Goal: Information Seeking & Learning: Understand process/instructions

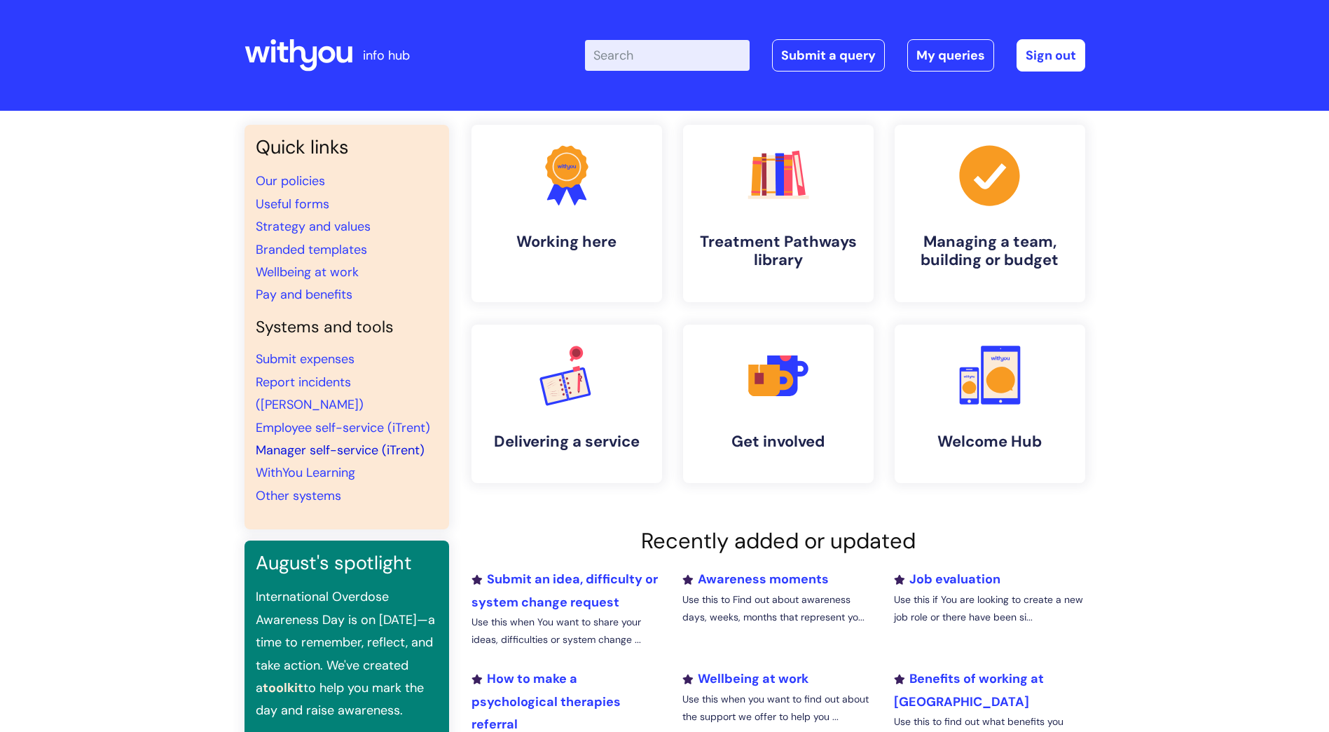
click at [303, 441] on link "Manager self-service (iTrent)" at bounding box center [340, 449] width 169 height 17
click at [287, 202] on link "Useful forms" at bounding box center [293, 204] width 74 height 17
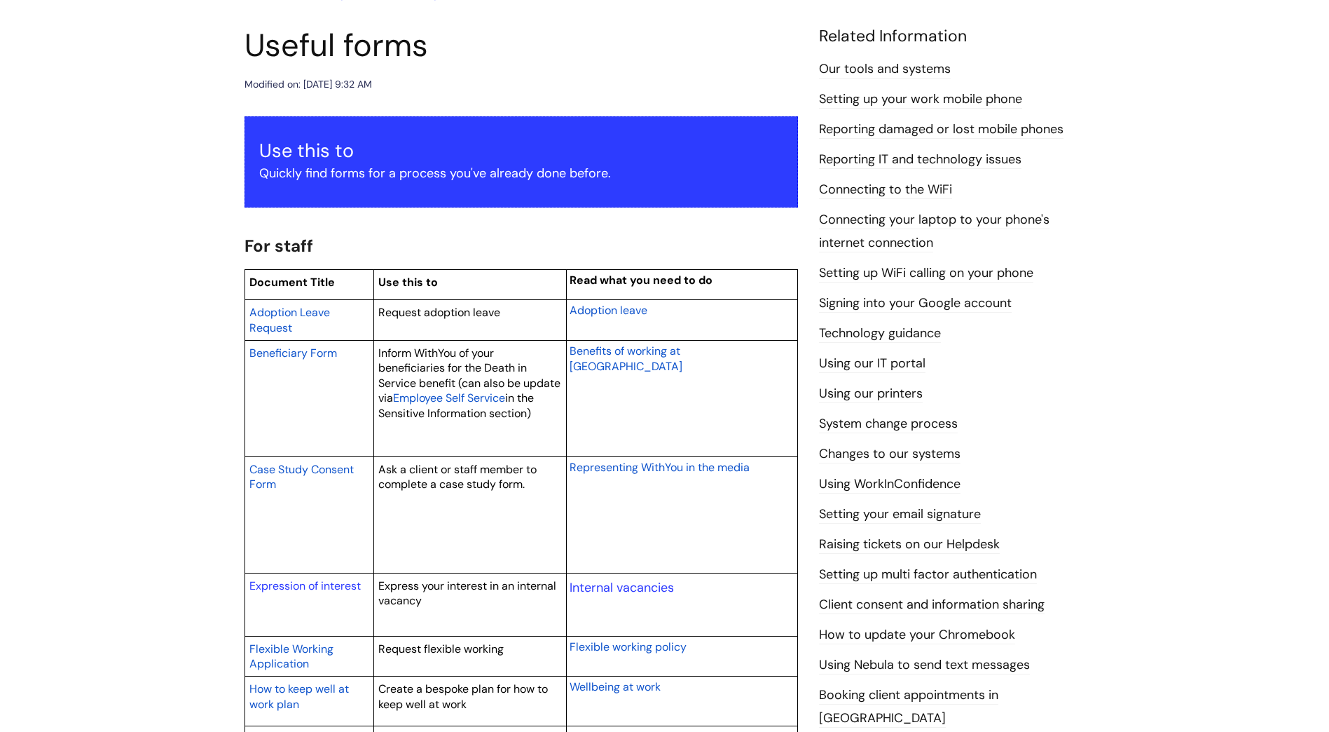
scroll to position [140, 0]
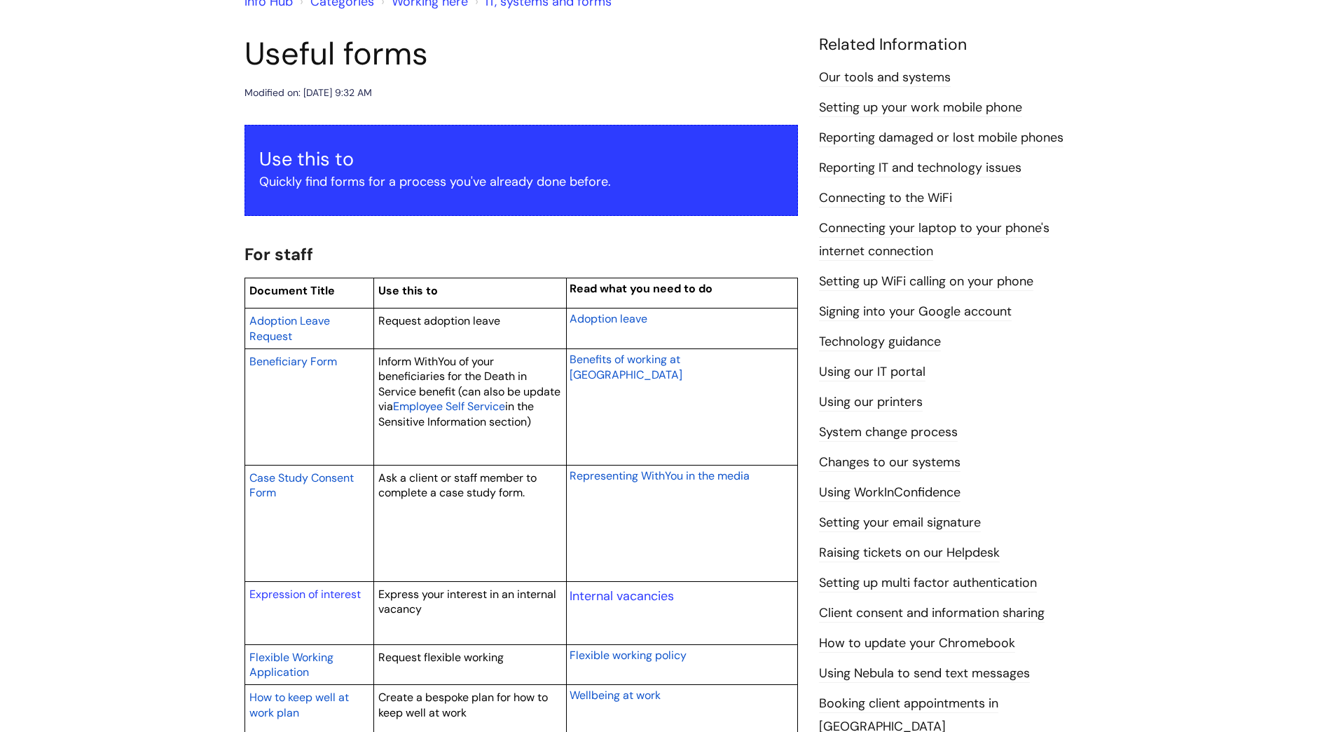
click at [896, 555] on link "Raising tickets on our Helpdesk" at bounding box center [909, 553] width 181 height 18
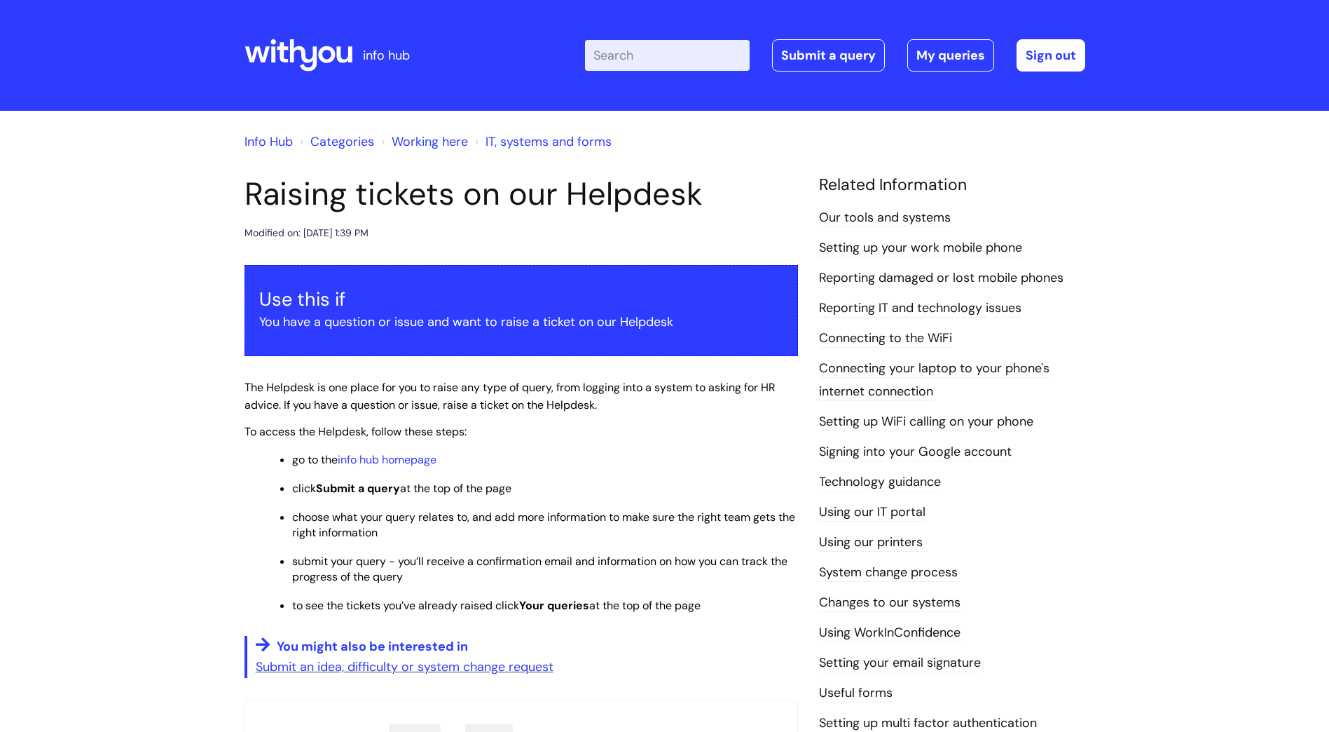
click at [904, 219] on link "Our tools and systems" at bounding box center [885, 218] width 132 height 18
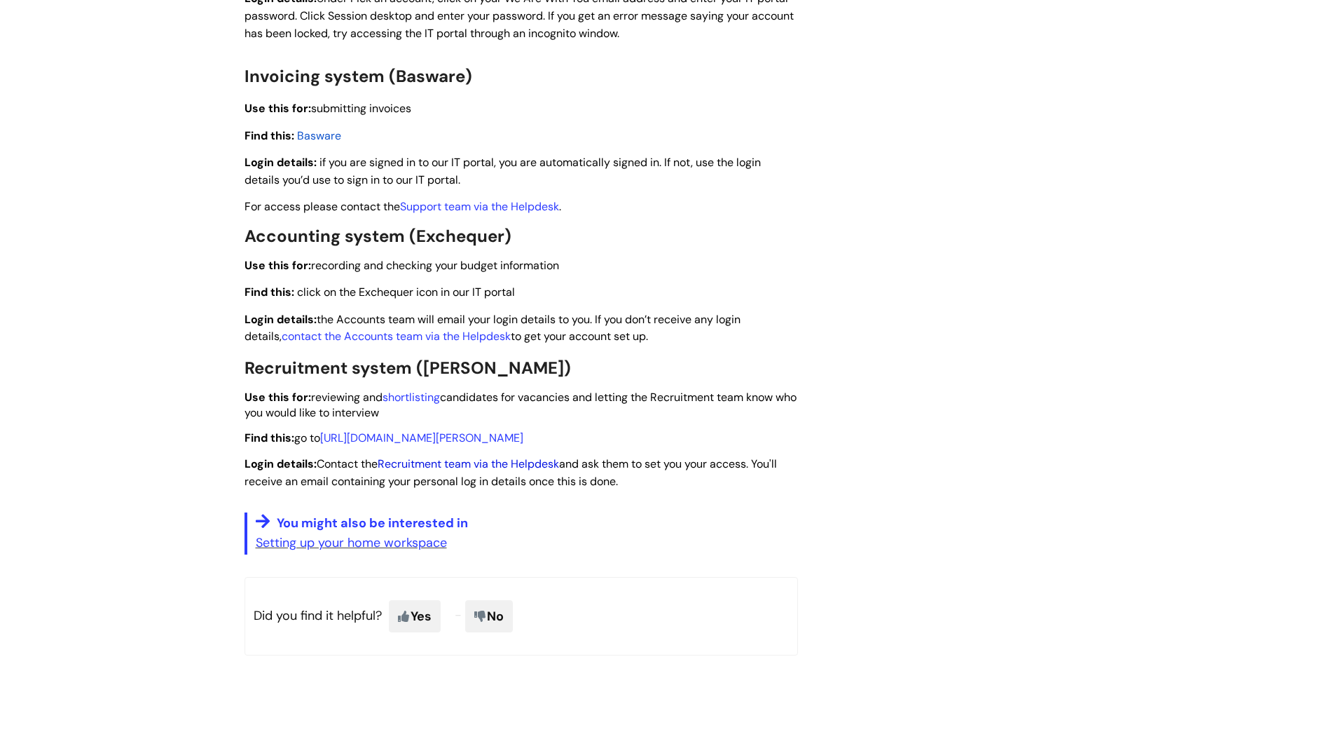
scroll to position [1892, 0]
click at [448, 466] on link "Recruitment team via the Helpdesk" at bounding box center [468, 462] width 181 height 15
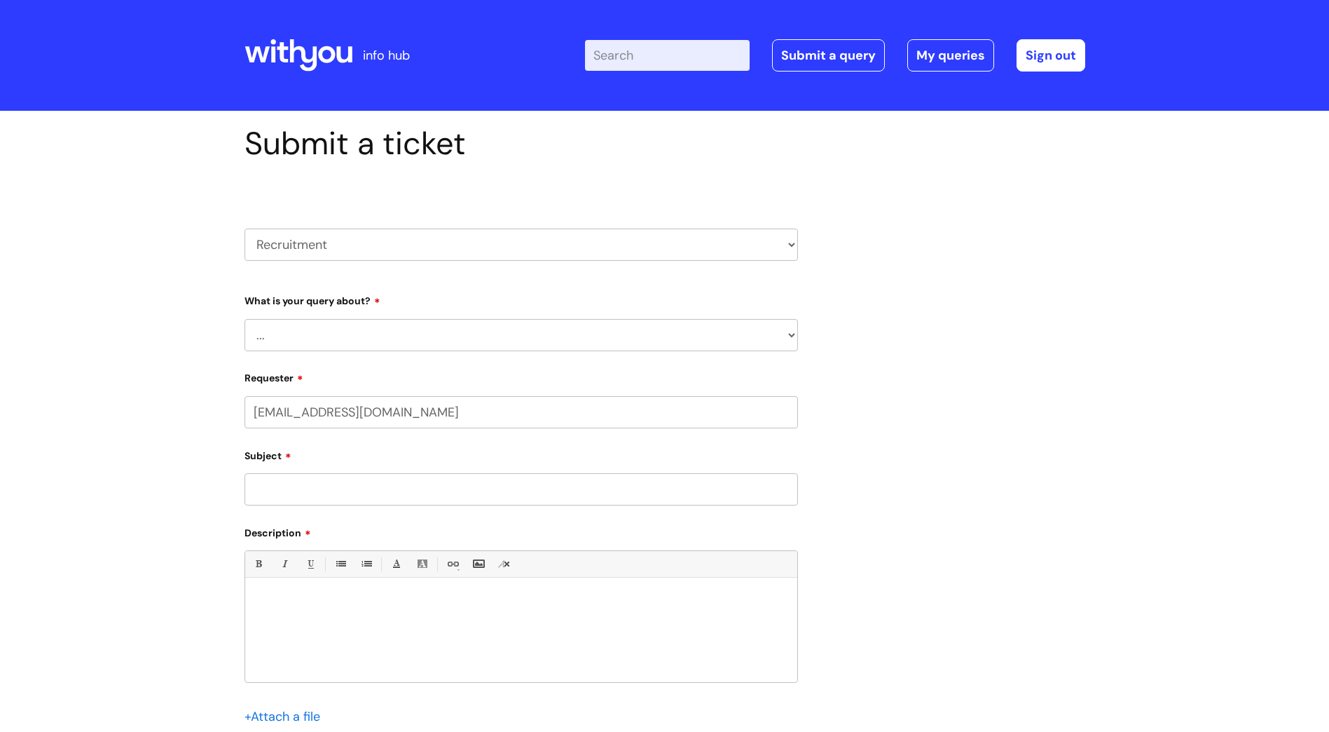
select select "80004286539"
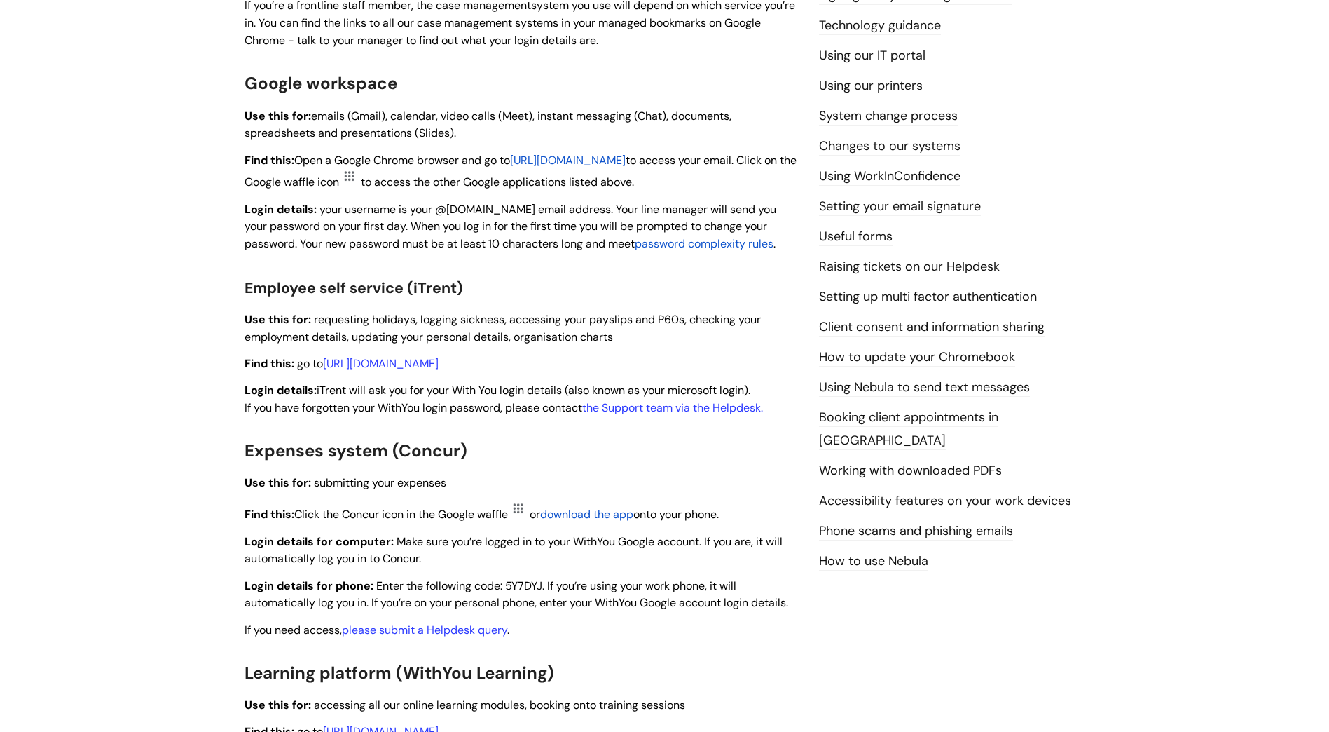
scroll to position [420, 0]
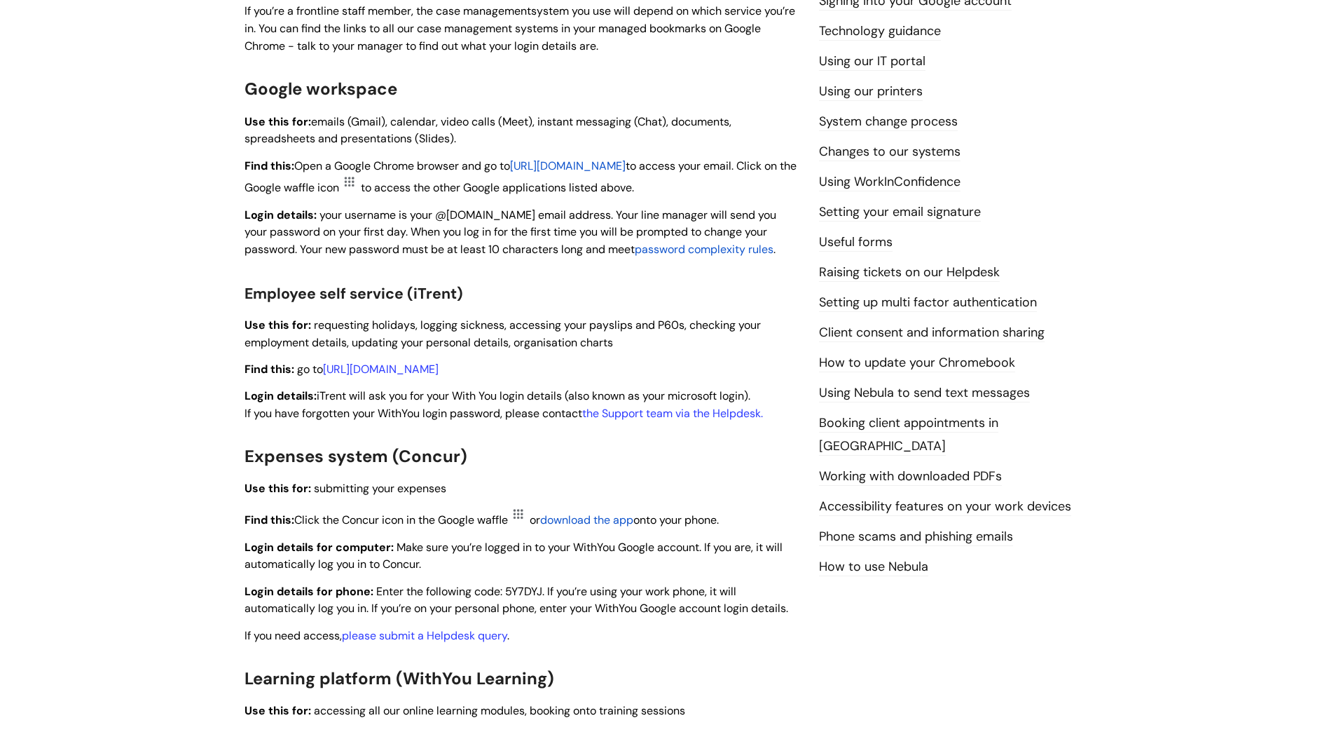
click at [863, 245] on link "Useful forms" at bounding box center [856, 242] width 74 height 18
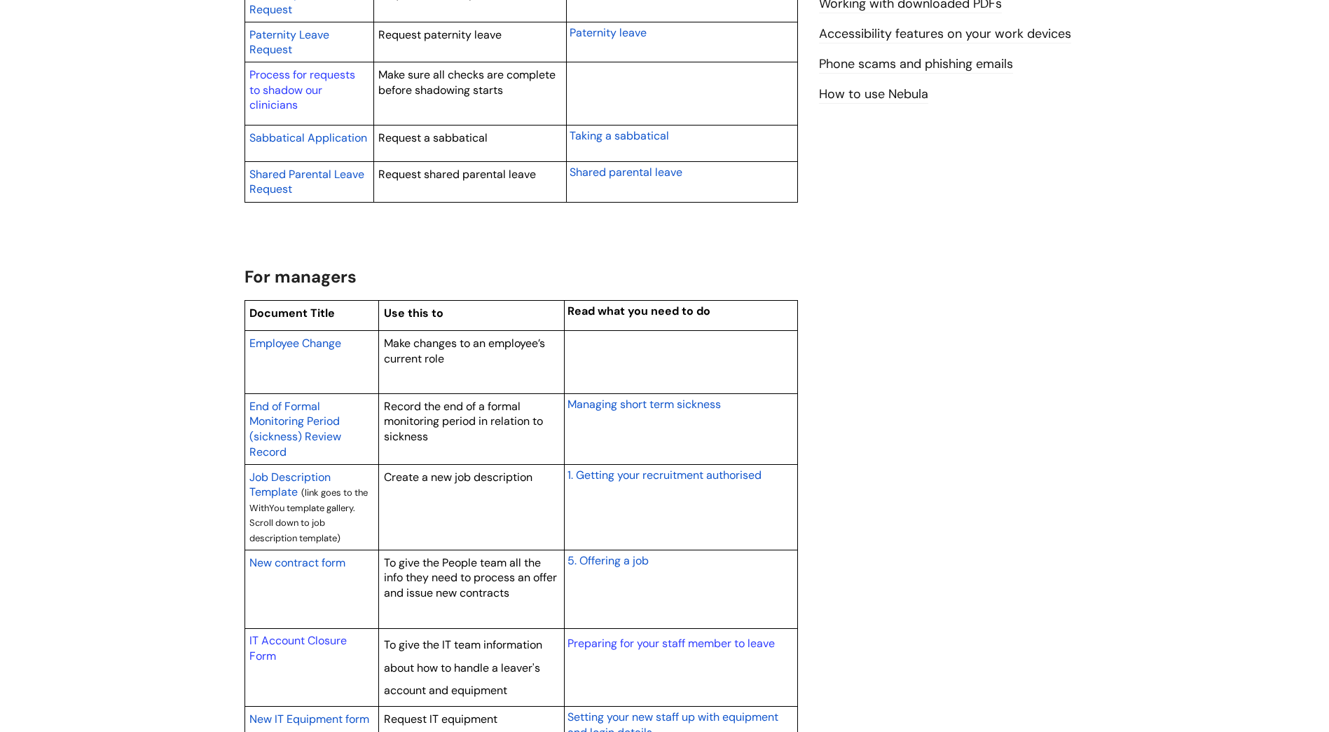
scroll to position [911, 0]
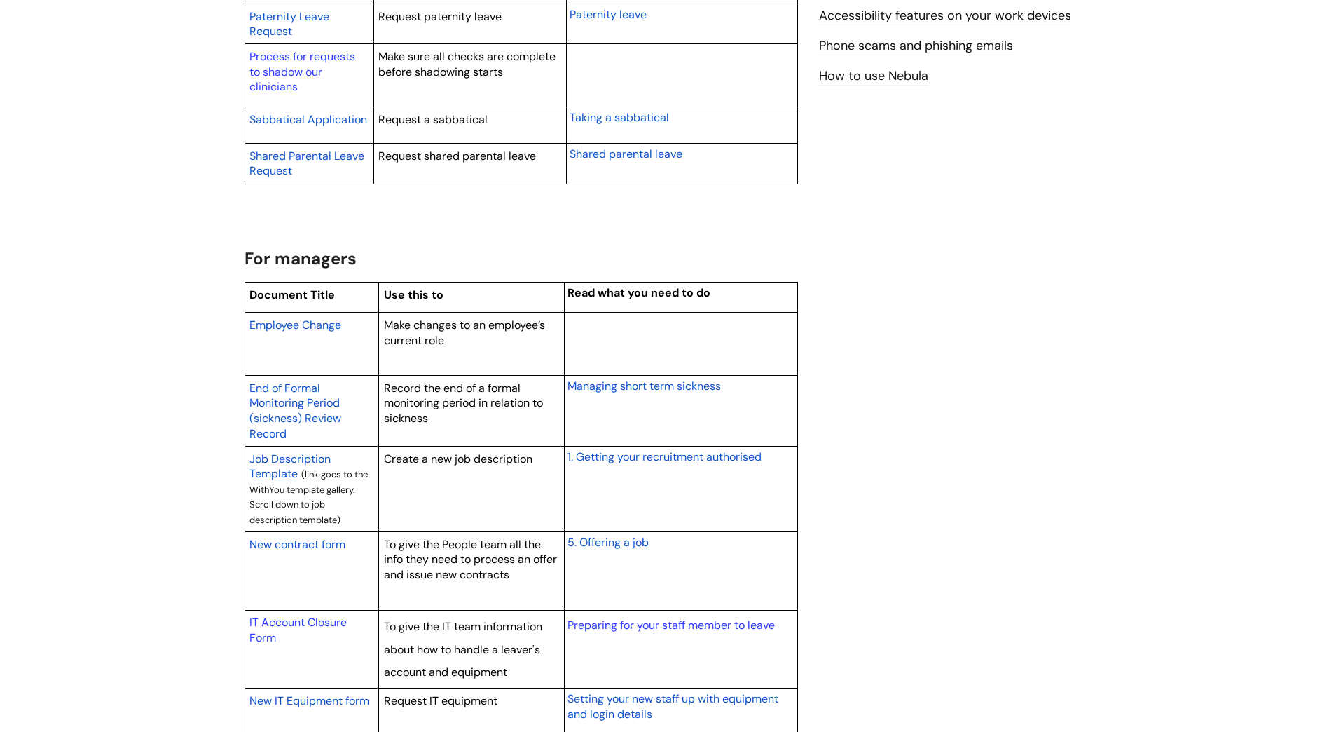
click at [642, 458] on span "1. Getting your recruitment authorised" at bounding box center [665, 456] width 194 height 15
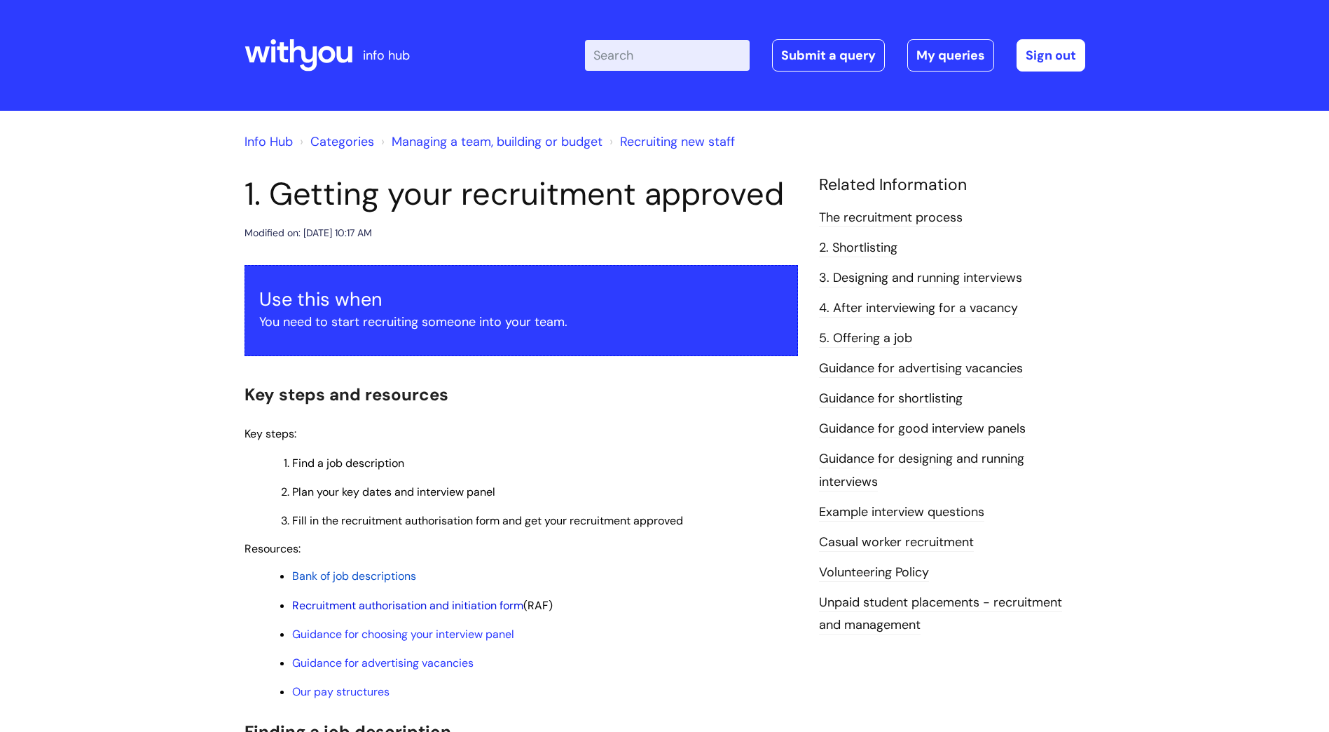
click at [453, 606] on link "Recruitment authorisation and initiation form" at bounding box center [407, 605] width 231 height 15
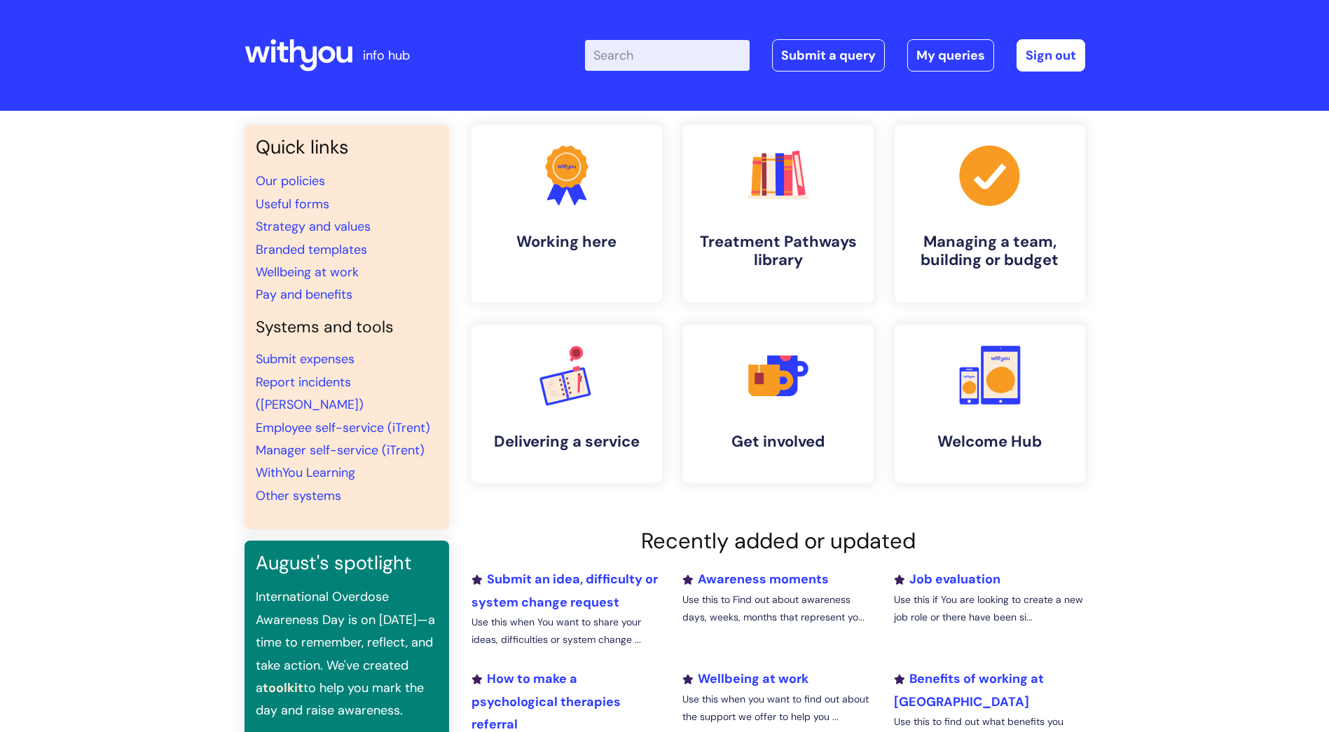
click at [642, 53] on input "Enter your search term here..." at bounding box center [667, 55] width 165 height 31
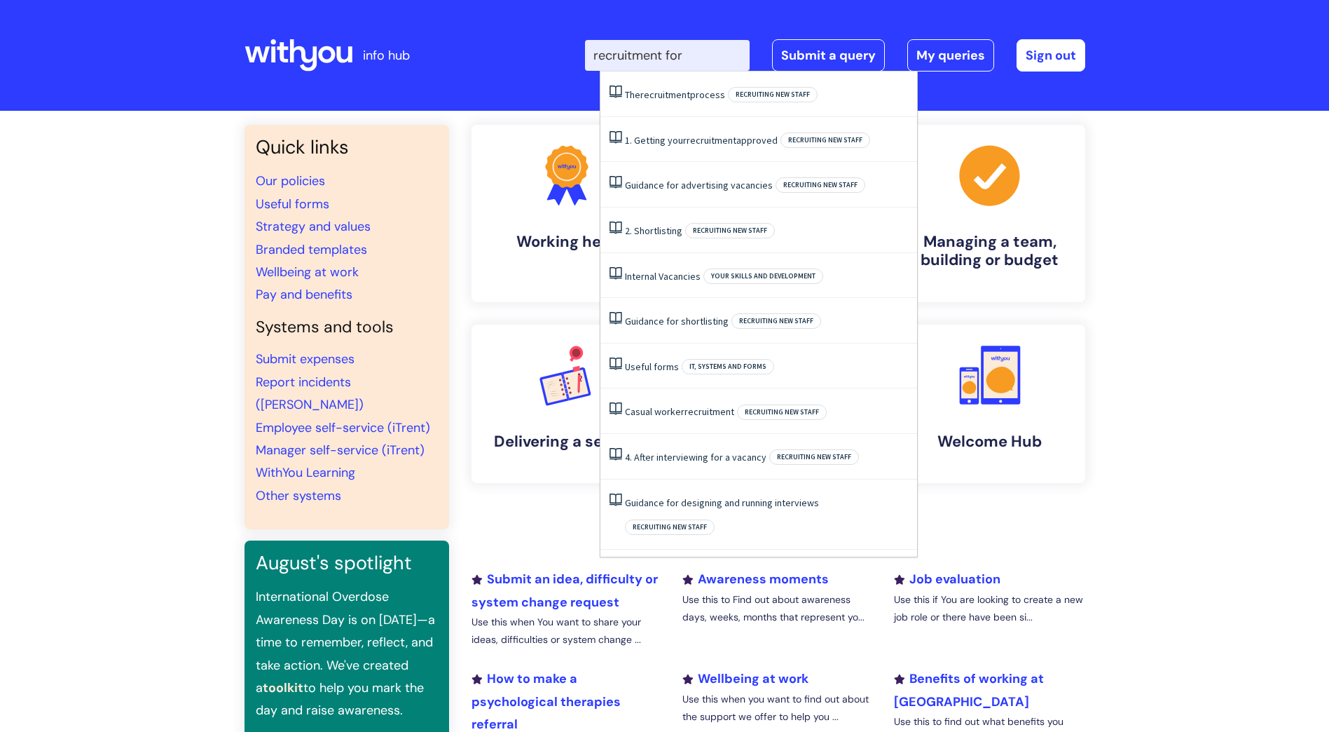
type input "recruitment form"
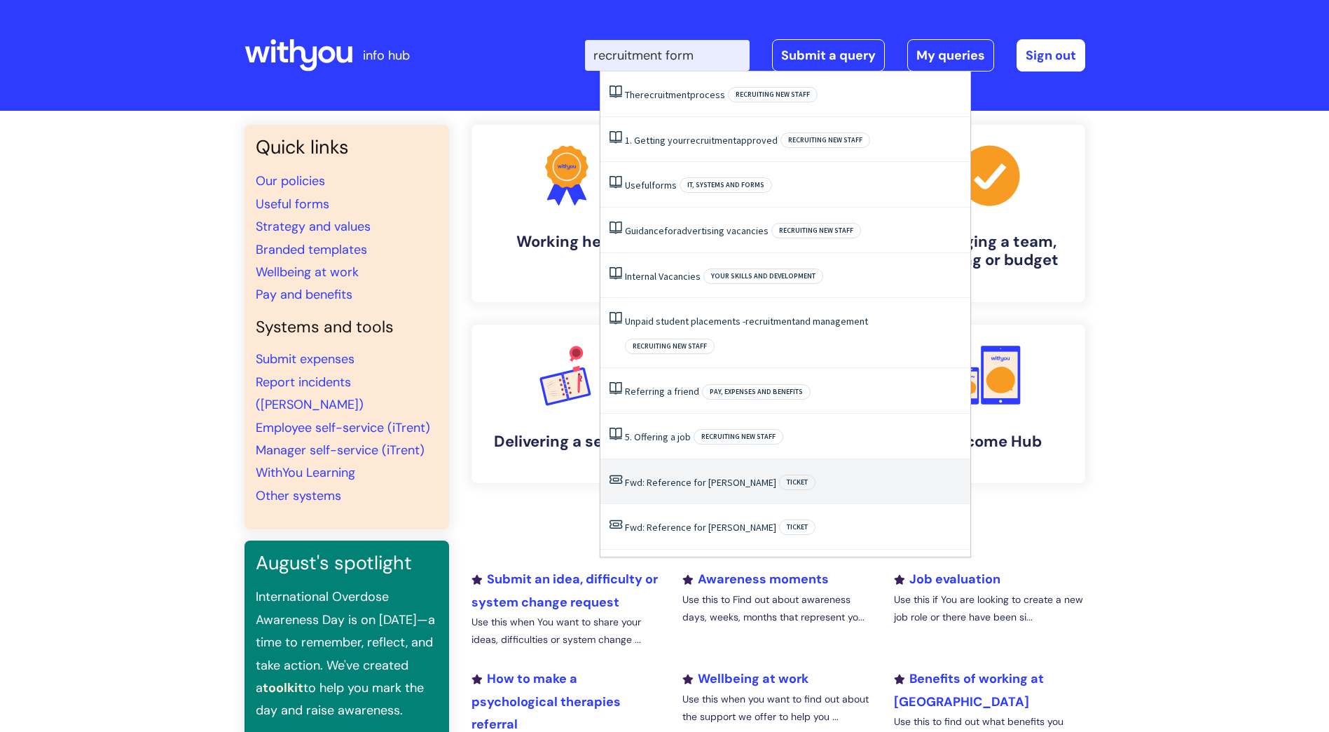
drag, startPoint x: 686, startPoint y: 452, endPoint x: 651, endPoint y: 458, distance: 35.5
click at [651, 476] on link "Fwd: Reference for Tracy Harper" at bounding box center [700, 482] width 151 height 13
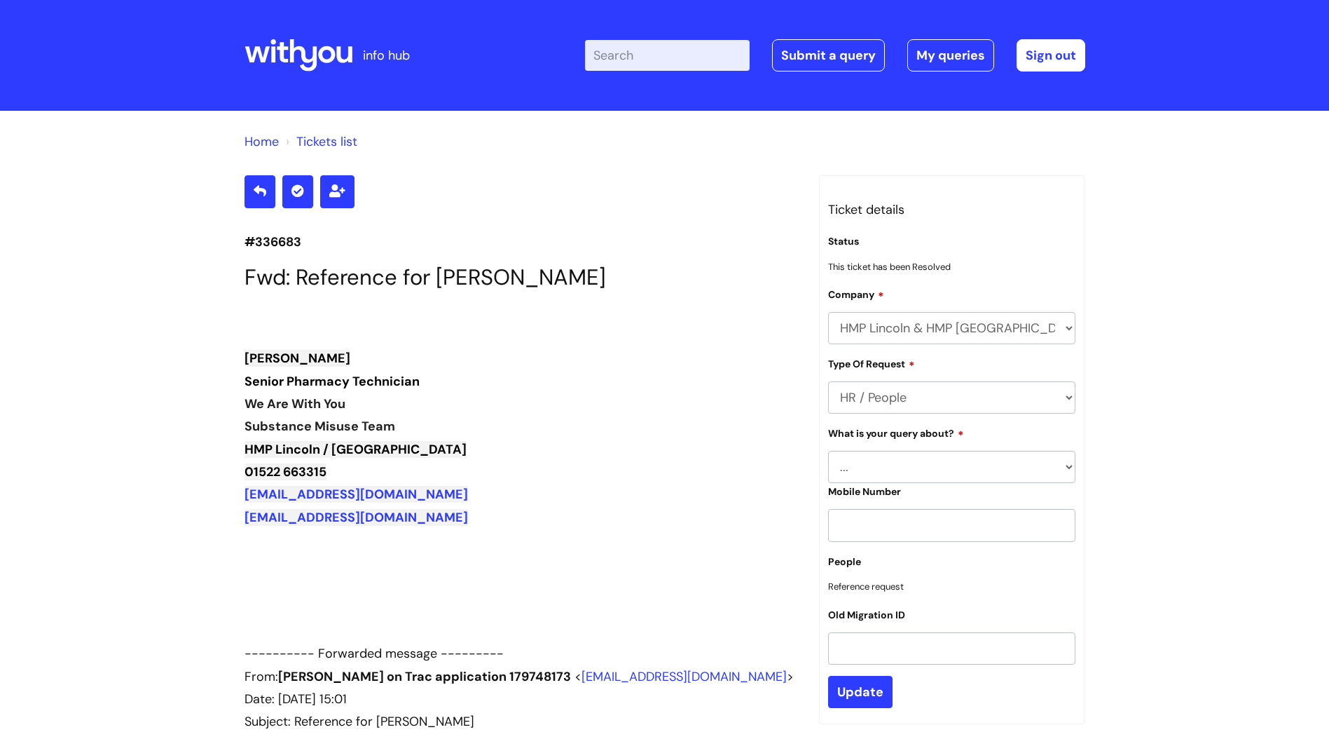
scroll to position [1469, 0]
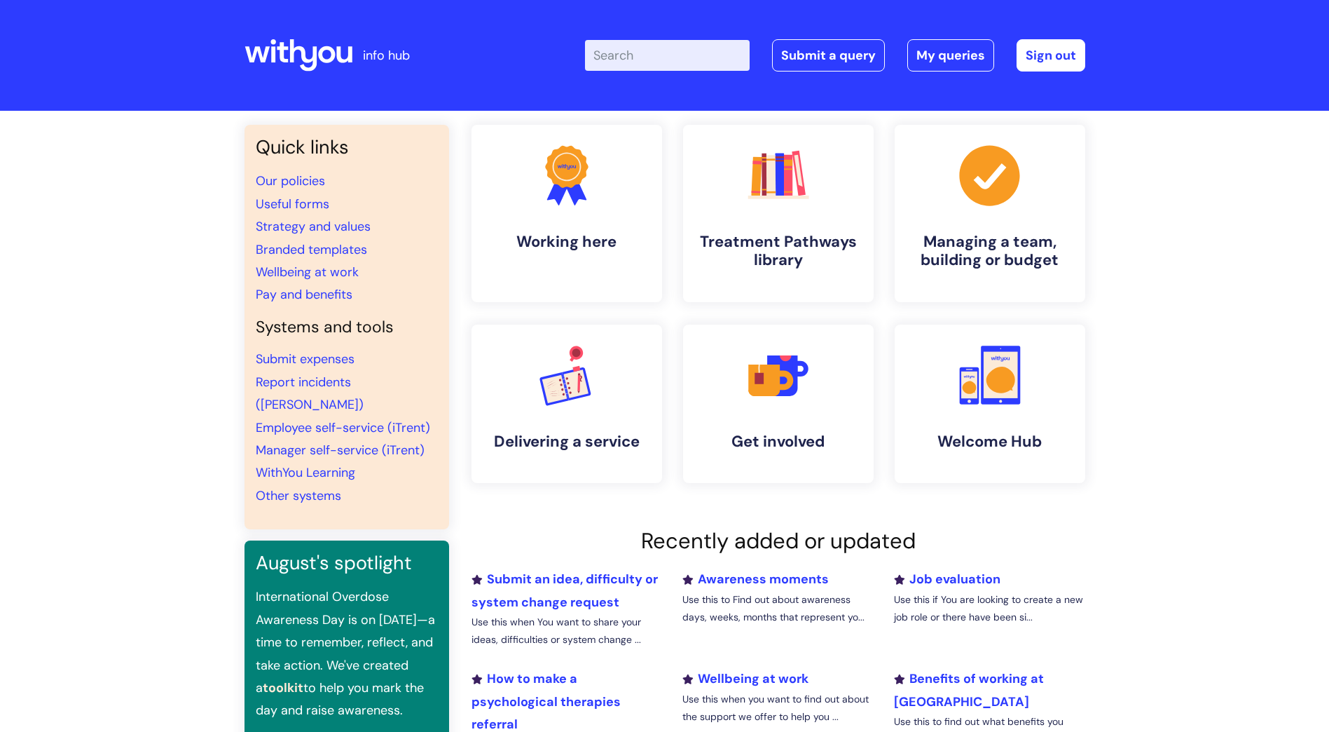
click at [655, 62] on input "Enter your search term here..." at bounding box center [667, 55] width 165 height 31
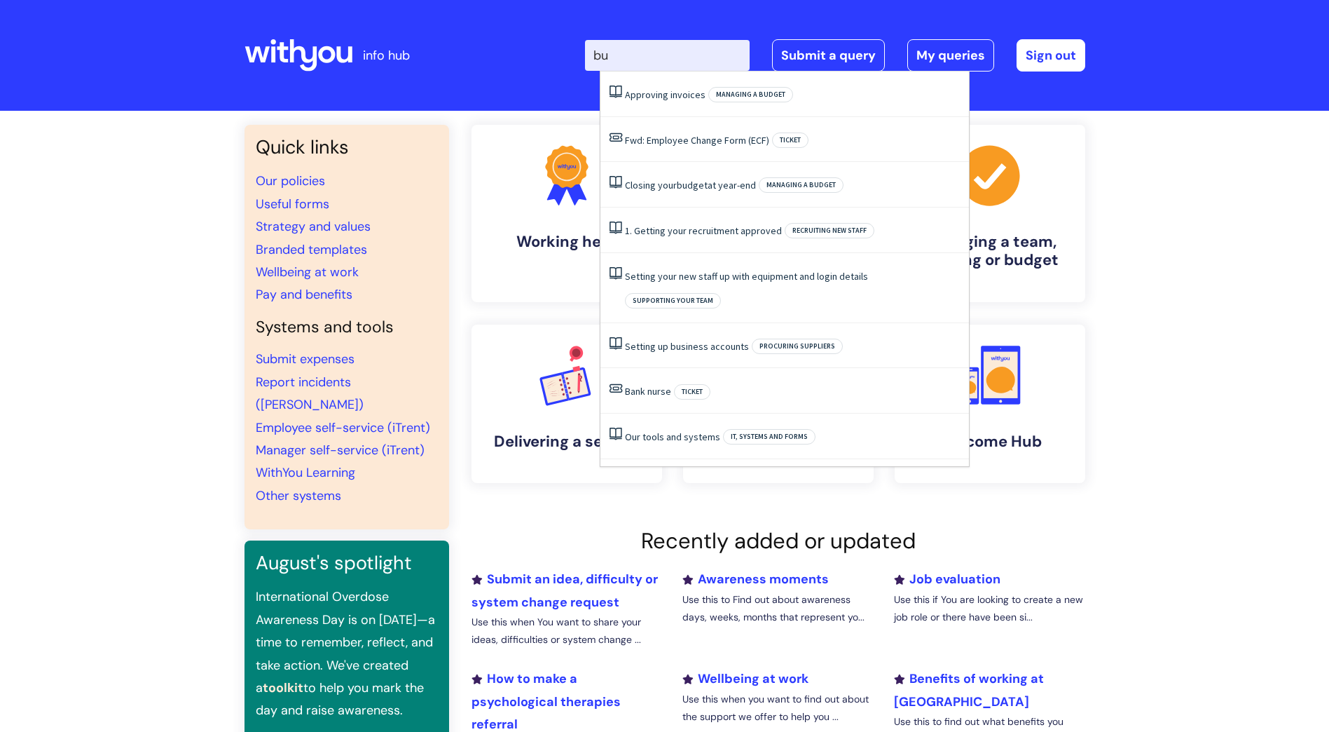
type input "b"
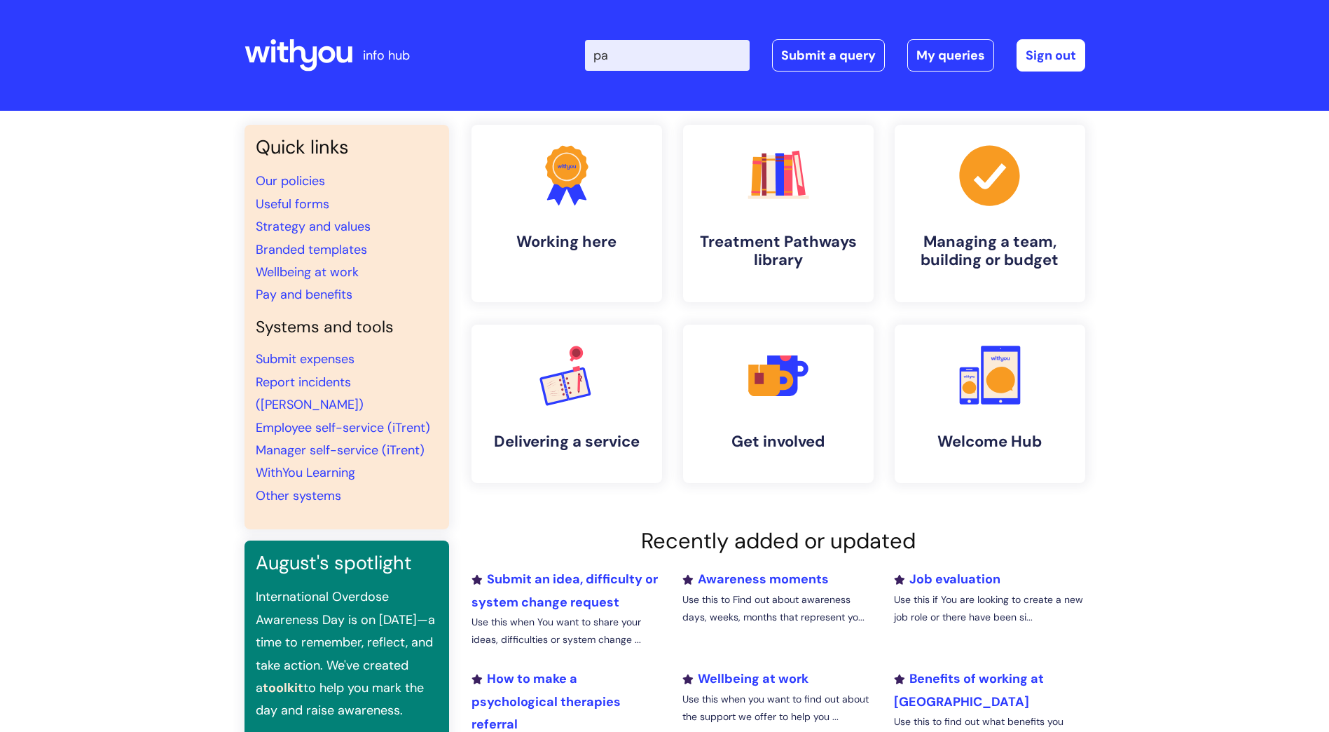
type input "pay"
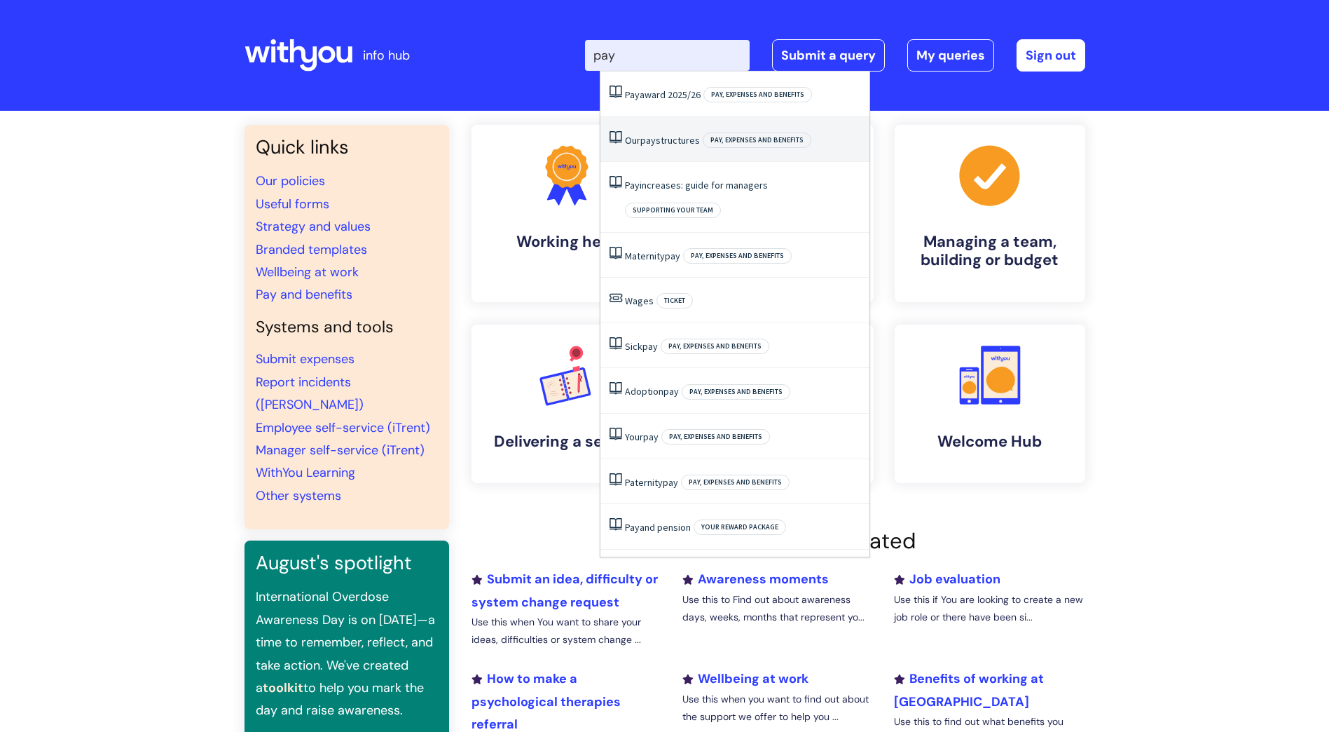
click at [656, 137] on span "pay" at bounding box center [647, 140] width 15 height 13
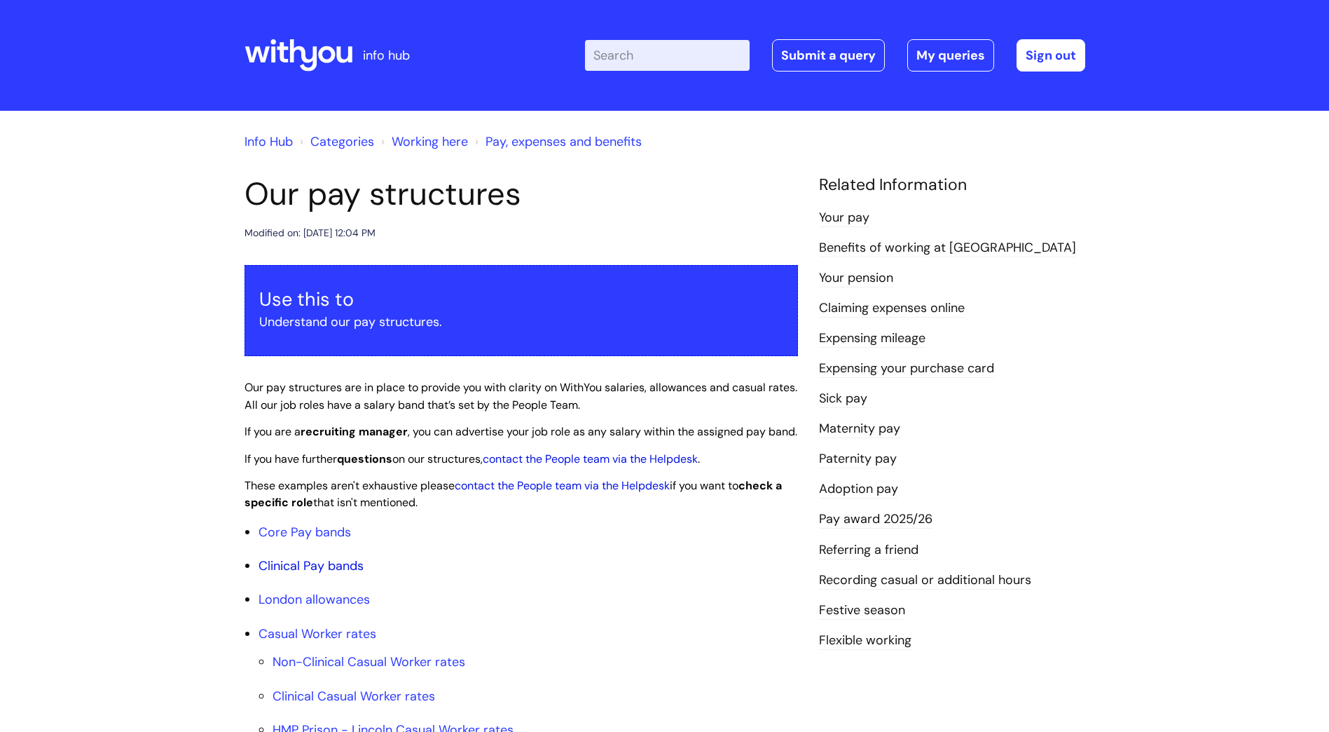
click at [329, 574] on link "Clinical Pay bands" at bounding box center [311, 565] width 105 height 17
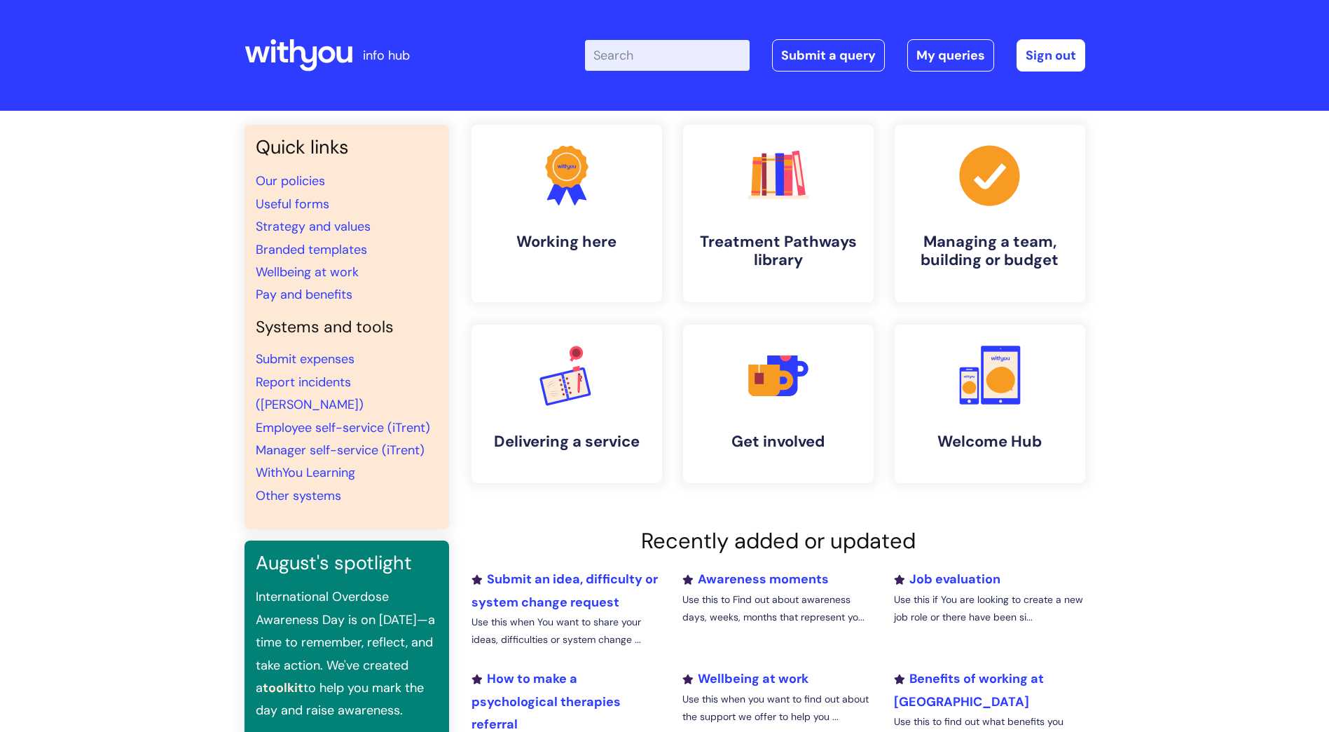
click at [643, 56] on input "Enter your search term here..." at bounding box center [667, 55] width 165 height 31
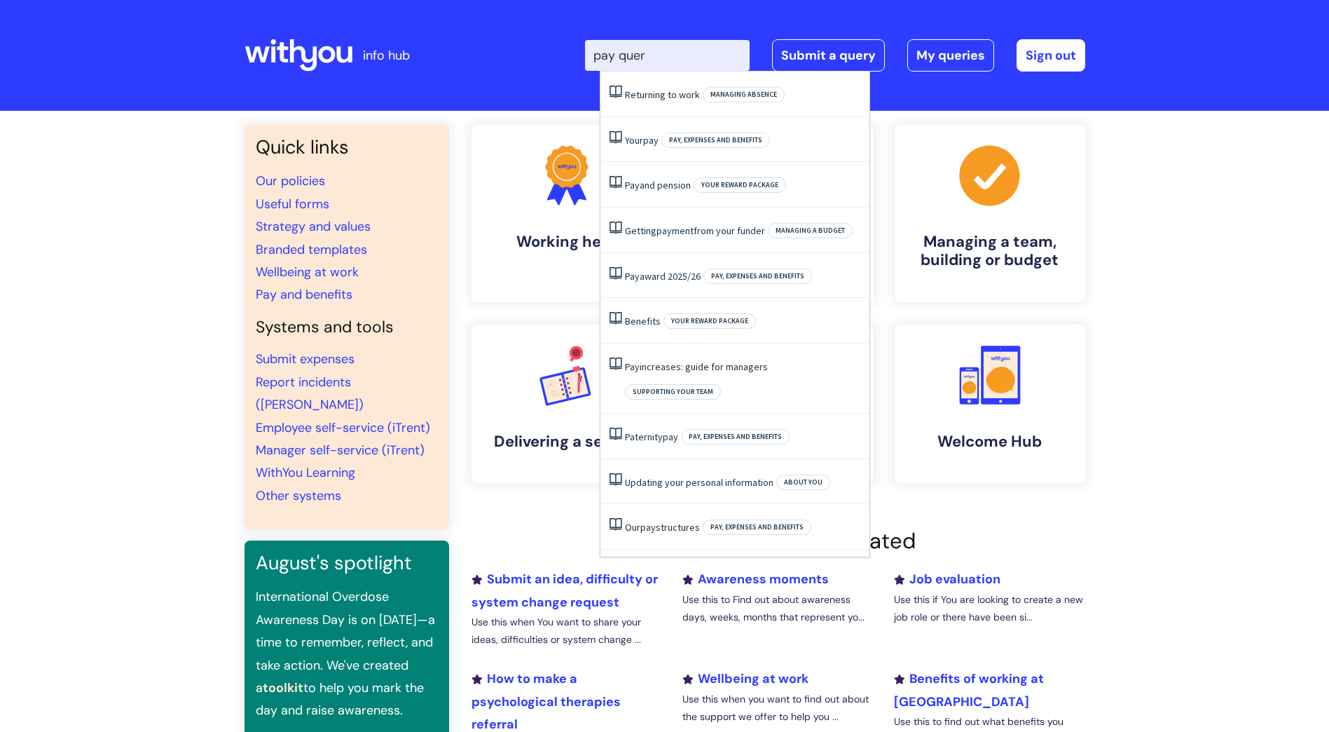
type input "pay query"
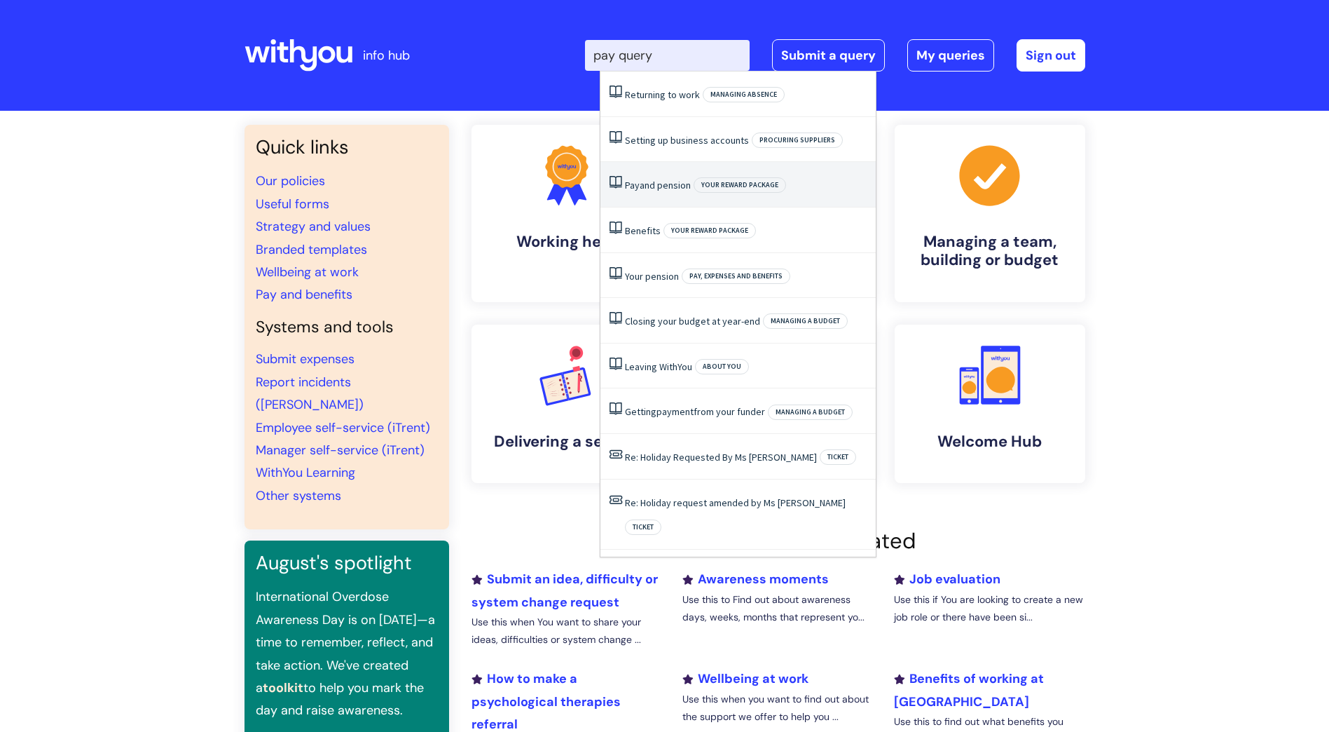
click at [651, 188] on link "Pay and pension" at bounding box center [658, 185] width 66 height 13
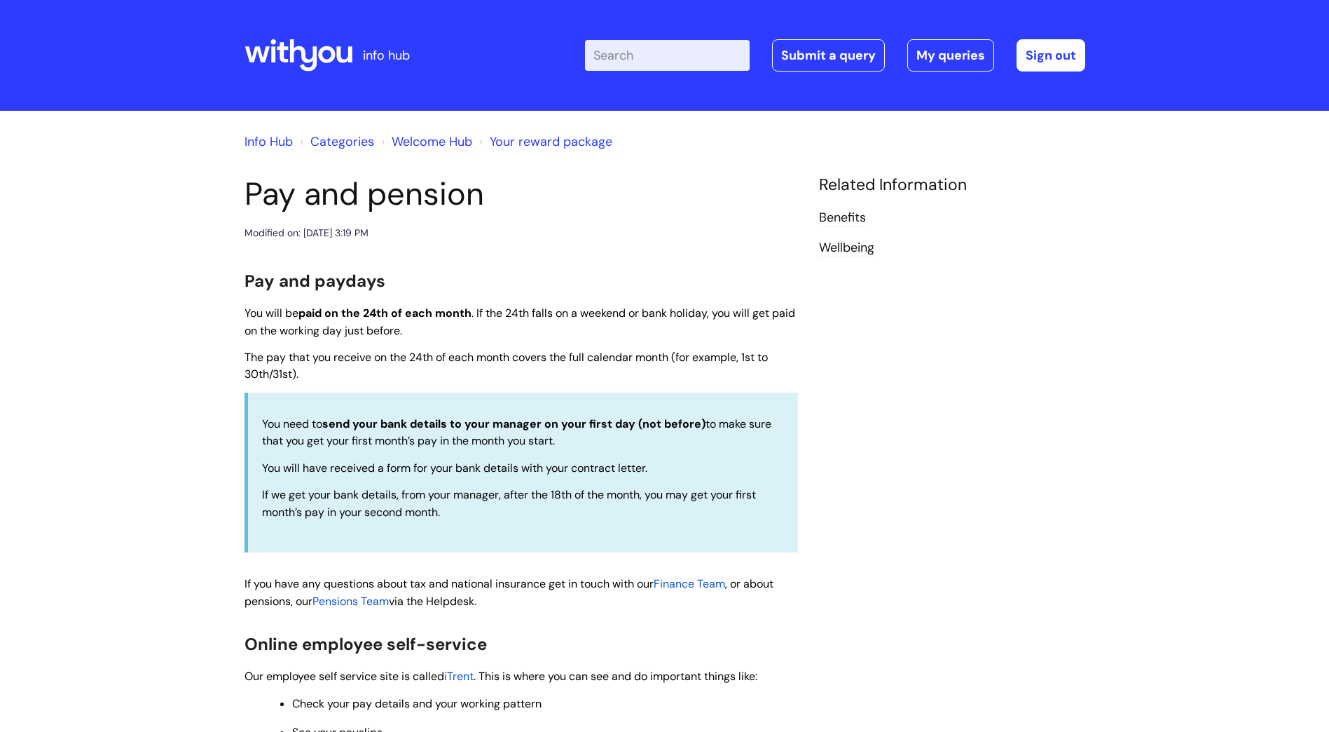
click at [268, 138] on link "Info Hub" at bounding box center [269, 141] width 48 height 17
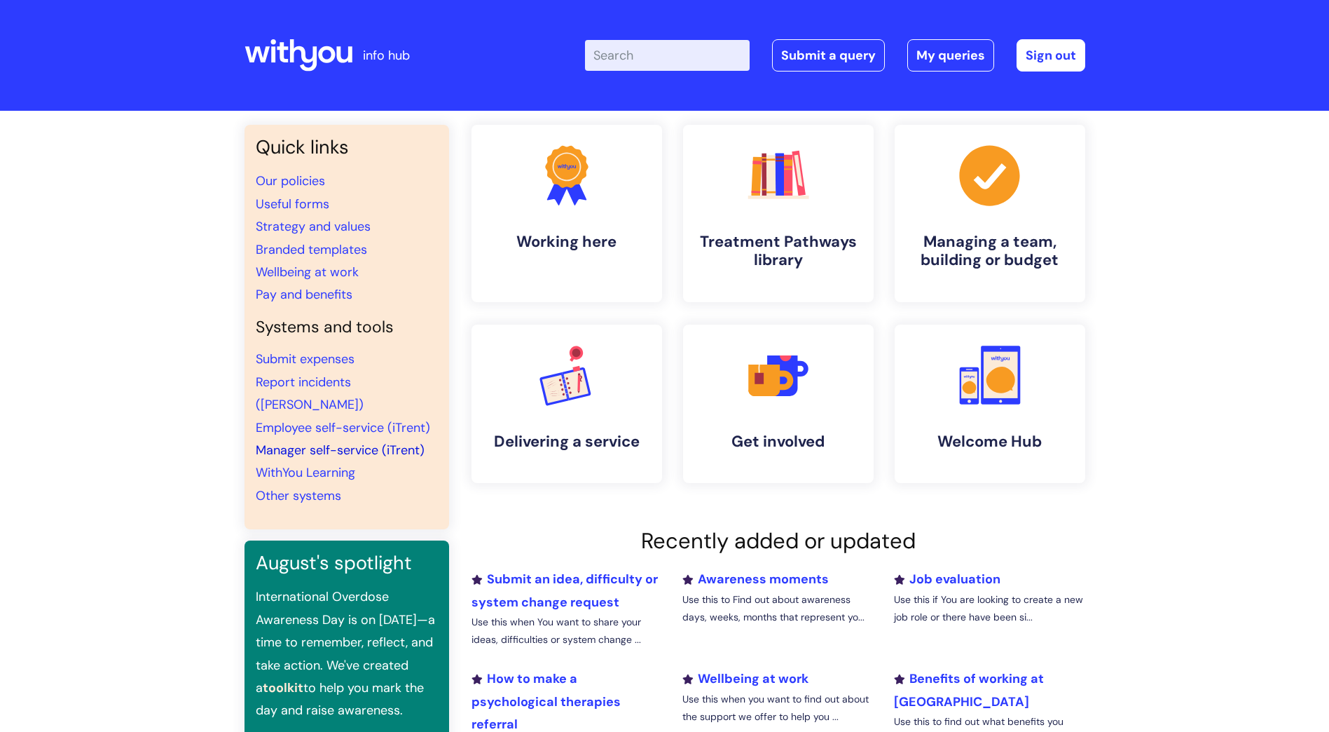
click at [293, 441] on link "Manager self-service (iTrent)" at bounding box center [340, 449] width 169 height 17
click at [636, 56] on input "Enter your search term here..." at bounding box center [667, 55] width 165 height 31
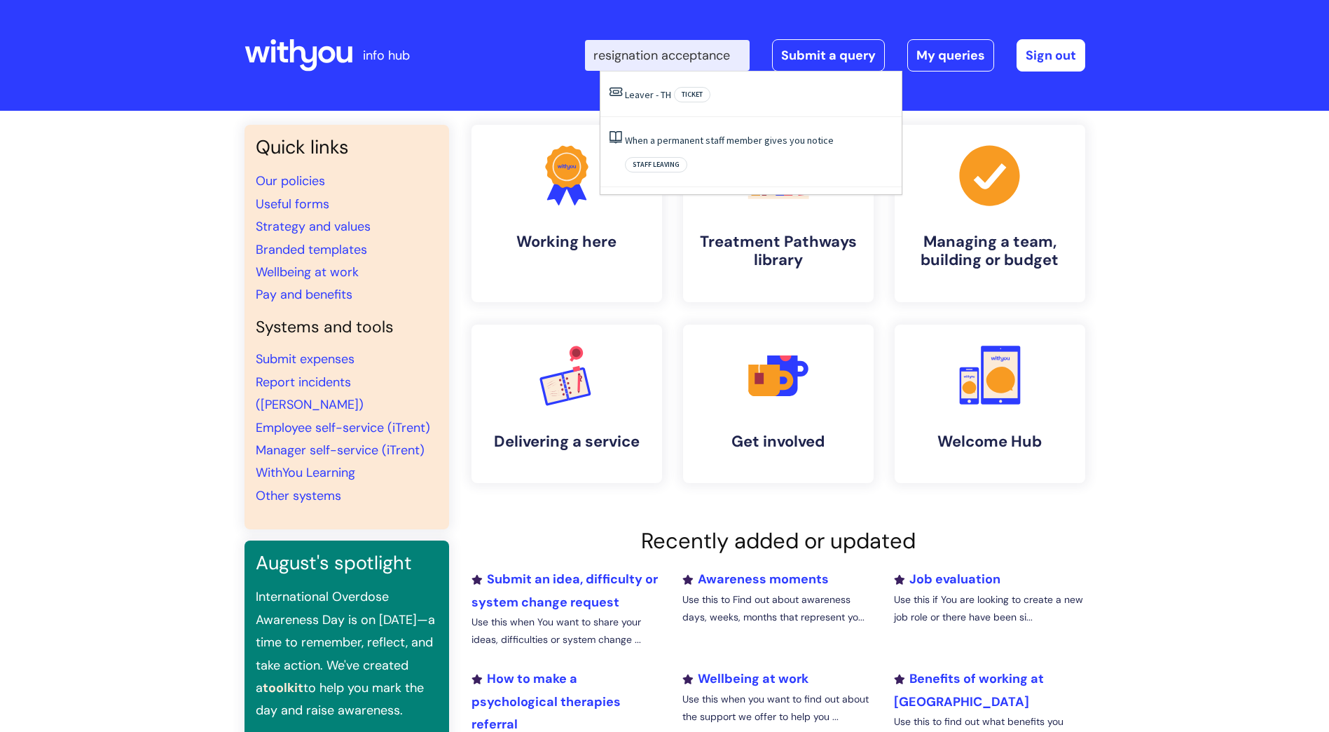
scroll to position [0, 4]
type input "resignation acceptance"
click button "Search" at bounding box center [0, 0] width 0 height 0
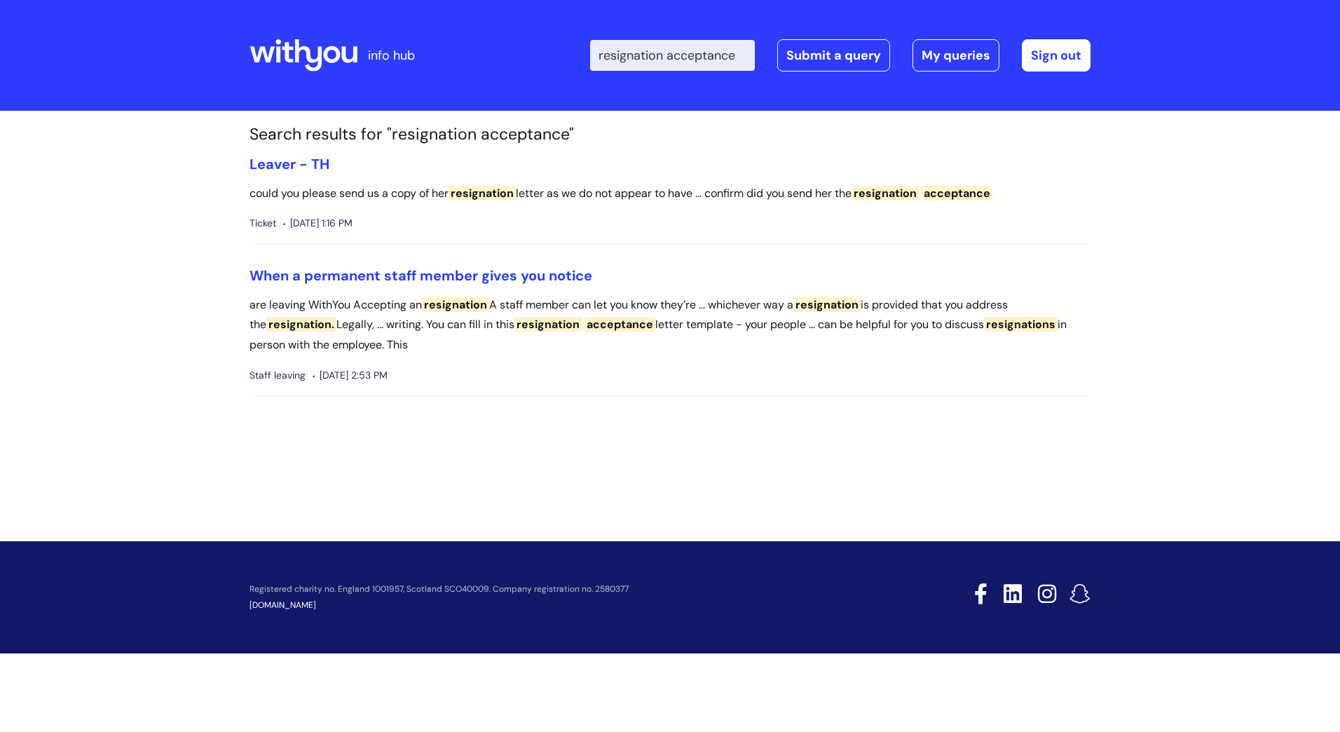
click at [617, 324] on span "acceptance" at bounding box center [619, 324] width 71 height 15
click at [550, 326] on span "resignation" at bounding box center [547, 324] width 67 height 15
click at [1032, 323] on span "resignations" at bounding box center [1021, 324] width 74 height 15
click at [488, 191] on span "resignation" at bounding box center [481, 193] width 67 height 15
click at [566, 327] on span "resignation" at bounding box center [547, 324] width 67 height 15
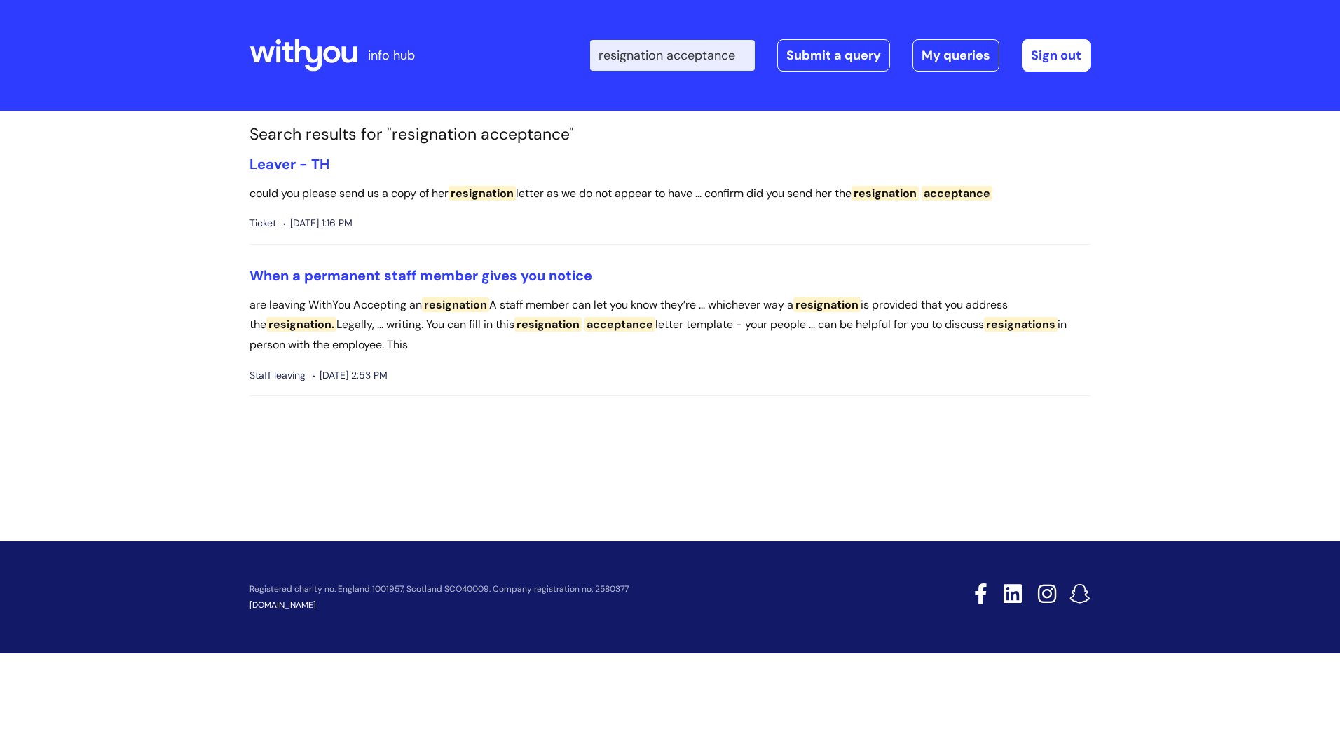
click at [678, 54] on input "resignation acceptance" at bounding box center [672, 55] width 165 height 31
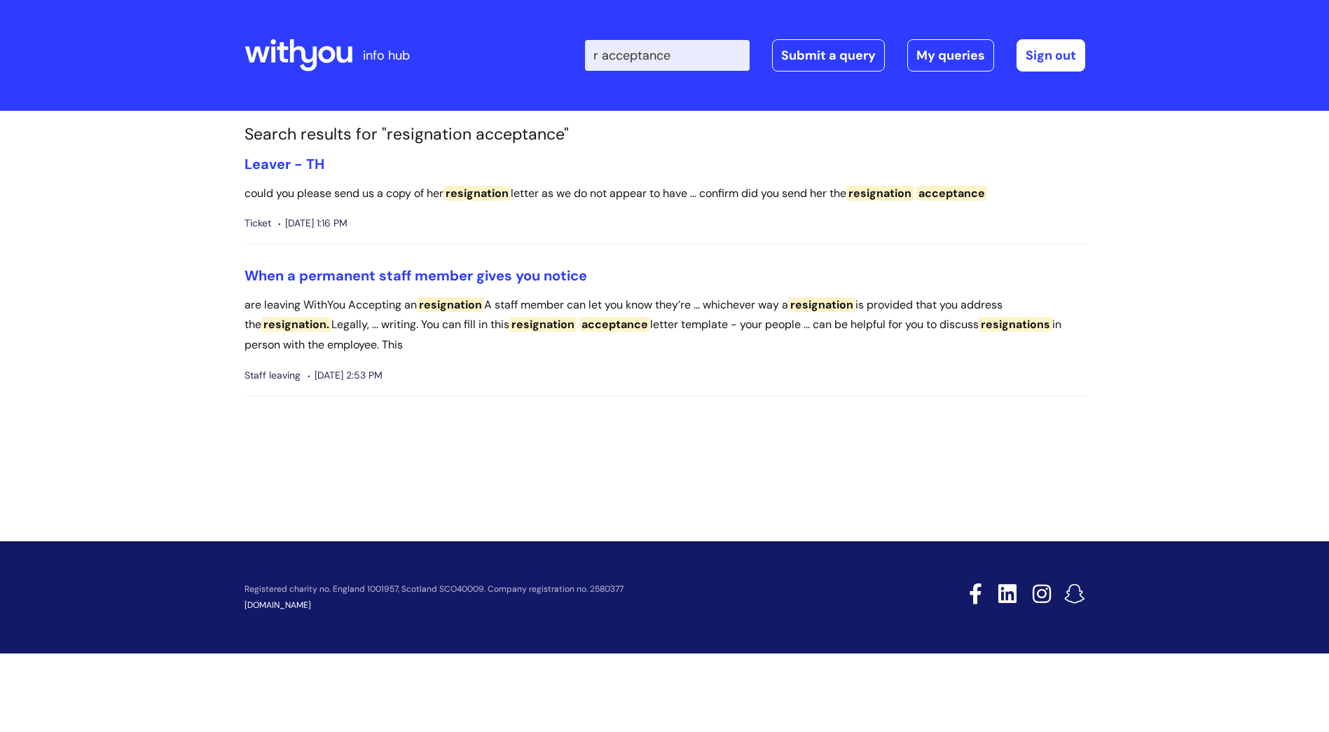
type input "acceptance"
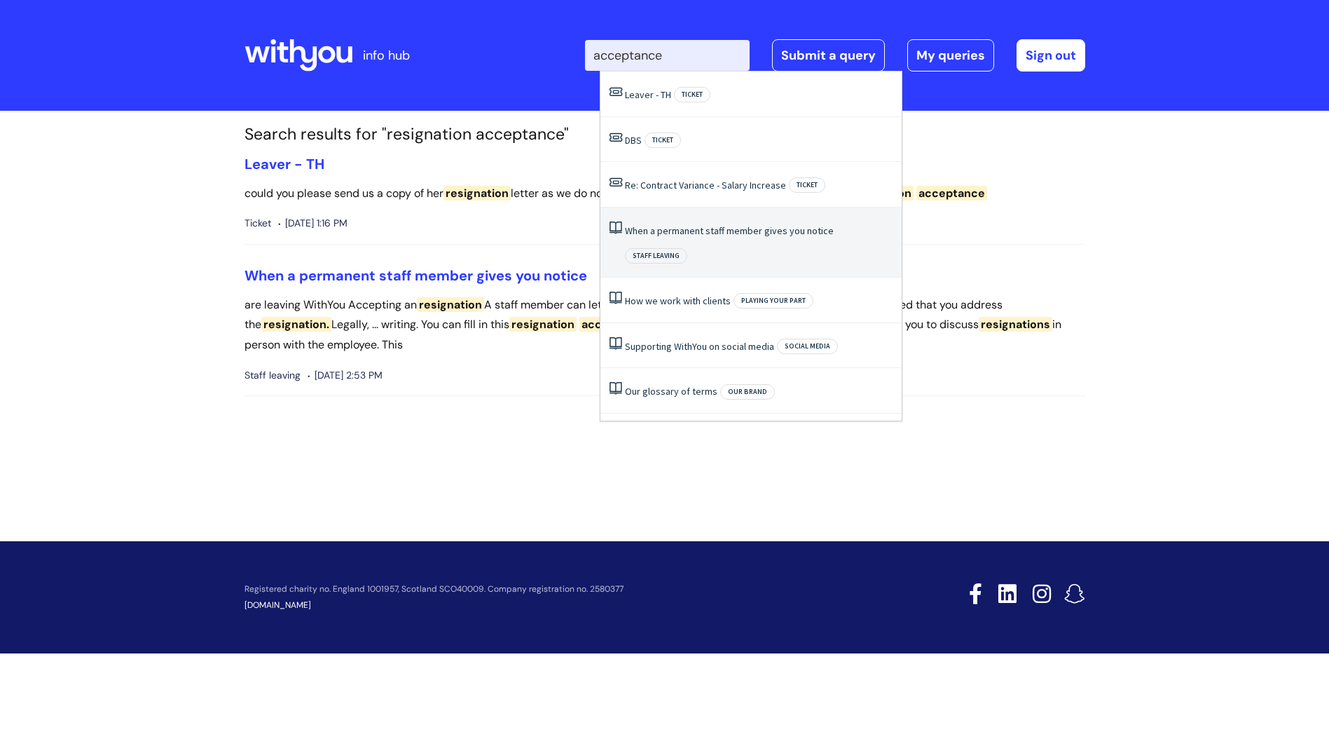
click at [704, 231] on link "When a permanent staff member gives you notice" at bounding box center [729, 230] width 209 height 13
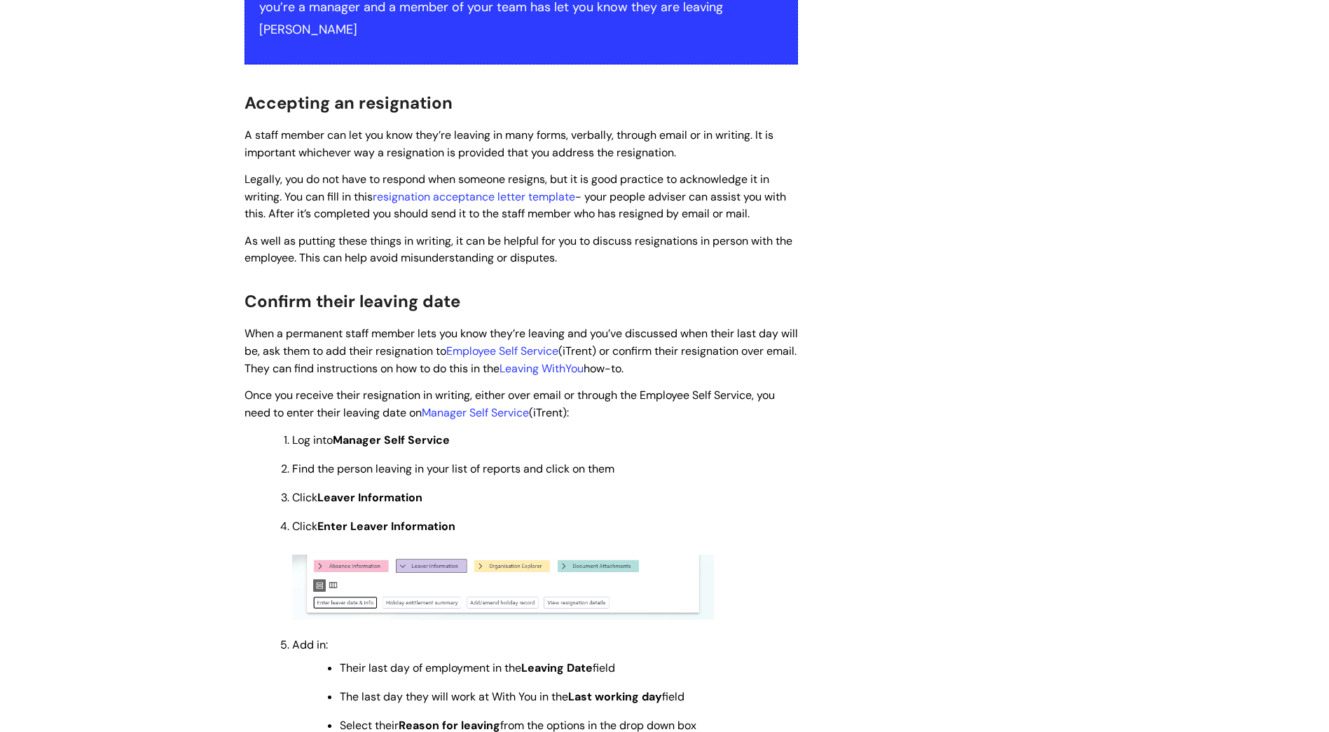
scroll to position [350, 0]
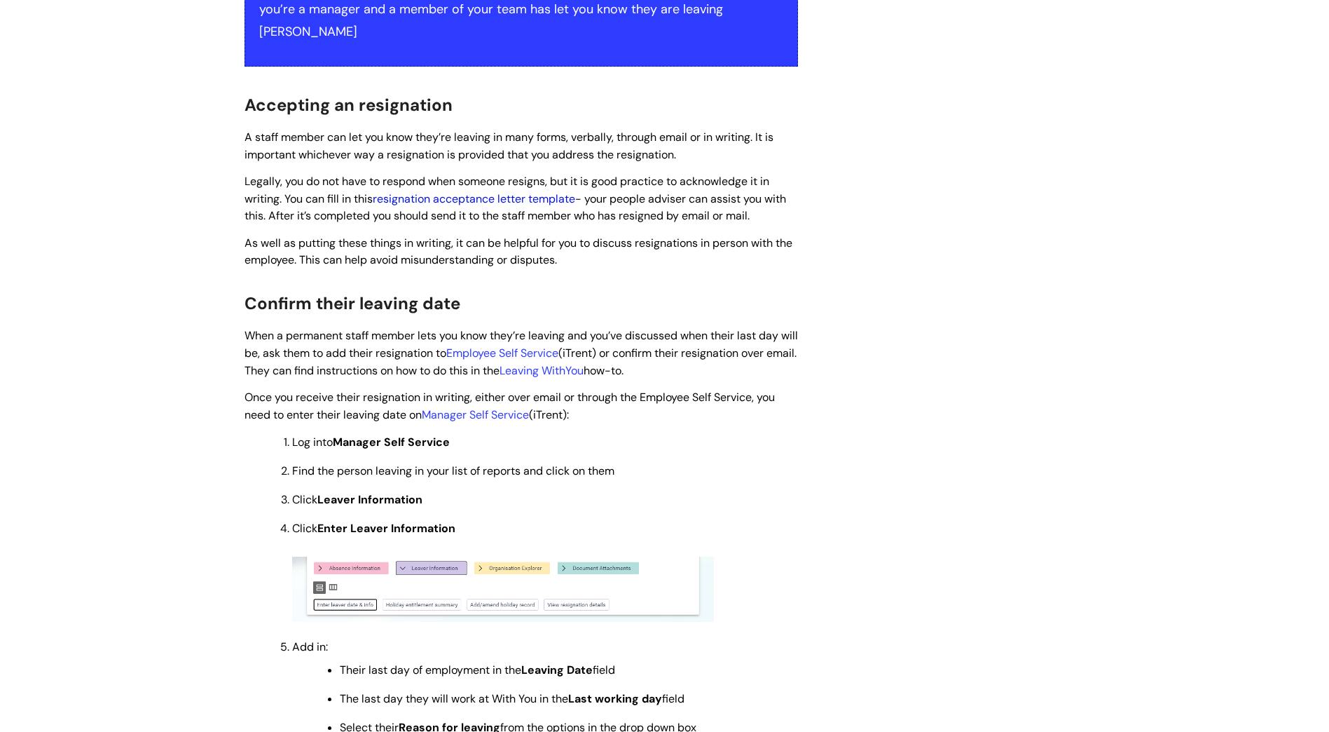
click at [468, 191] on link "resignation acceptance letter template" at bounding box center [474, 198] width 203 height 15
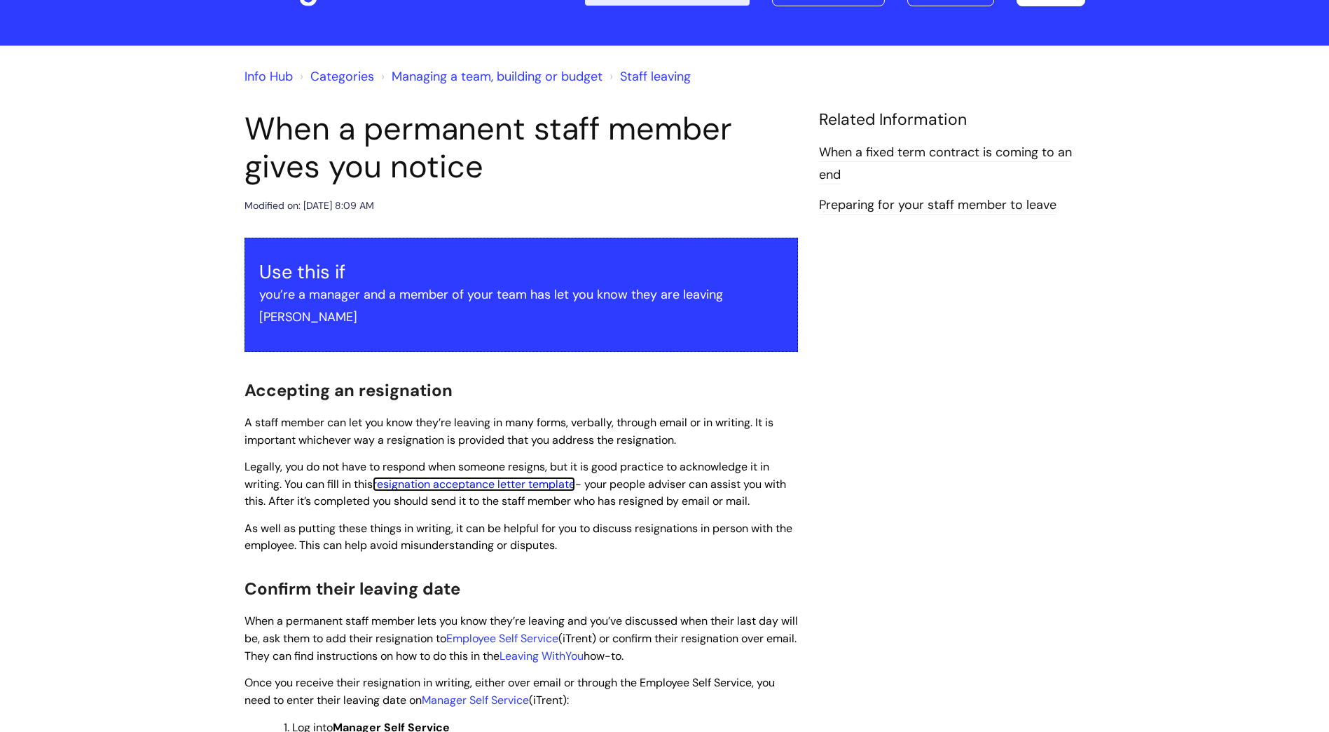
scroll to position [0, 0]
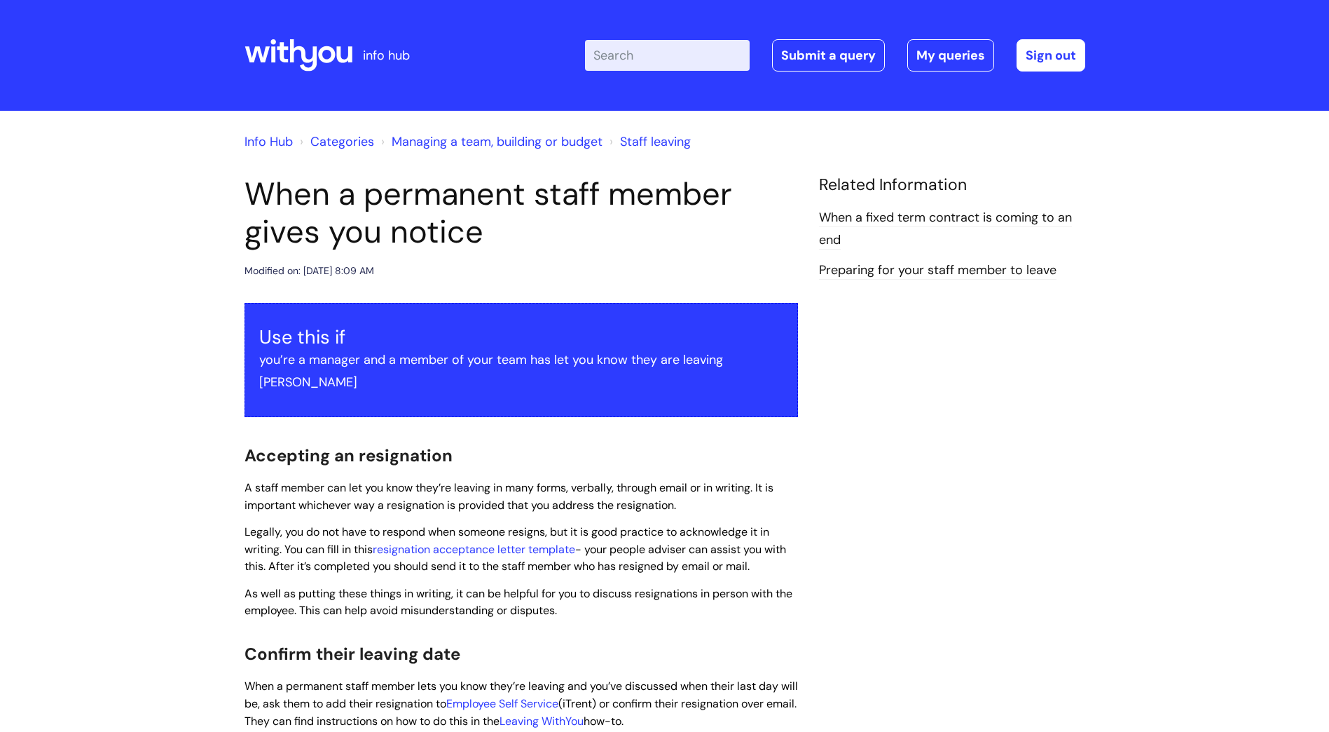
click at [262, 135] on link "Info Hub" at bounding box center [269, 141] width 48 height 17
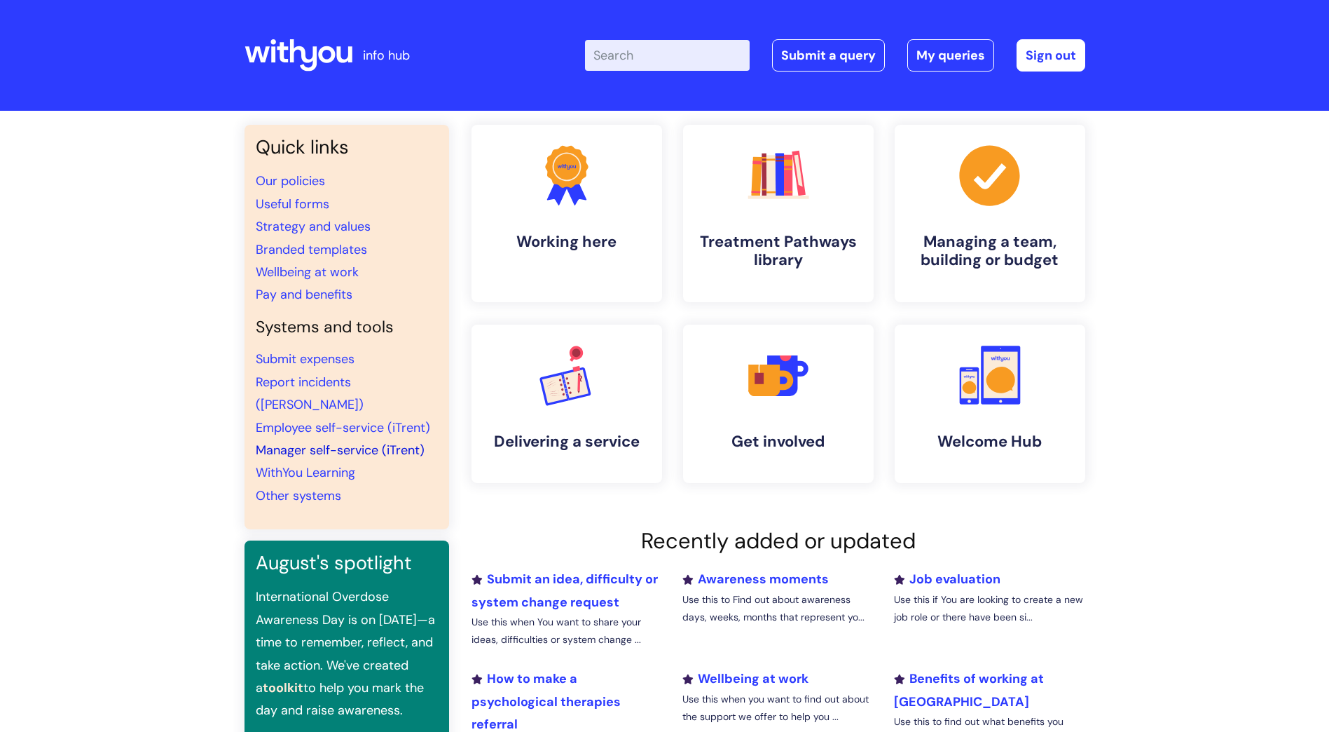
click at [307, 441] on link "Manager self-service (iTrent)" at bounding box center [340, 449] width 169 height 17
